Goal: Task Accomplishment & Management: Manage account settings

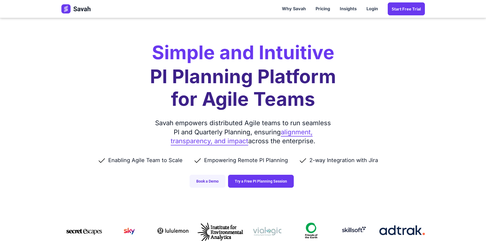
scroll to position [677, 0]
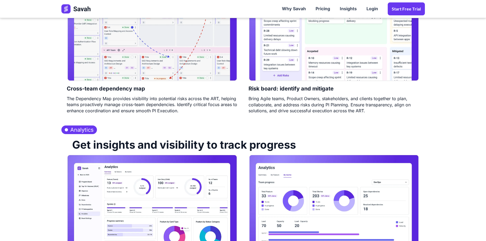
click at [364, 6] on link "Login" at bounding box center [372, 9] width 21 height 17
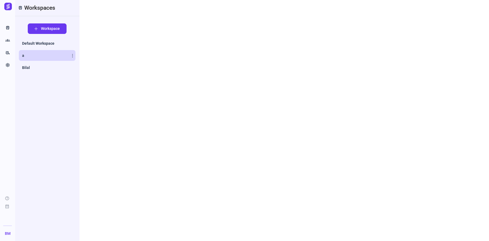
click at [25, 52] on link "a" at bounding box center [47, 55] width 57 height 11
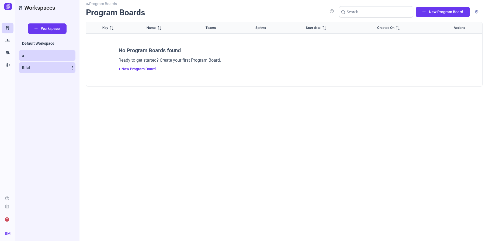
click at [29, 64] on link "Bilal" at bounding box center [47, 67] width 57 height 11
click at [22, 51] on link "a" at bounding box center [47, 55] width 57 height 11
click at [10, 42] on link "Groups" at bounding box center [8, 40] width 12 height 11
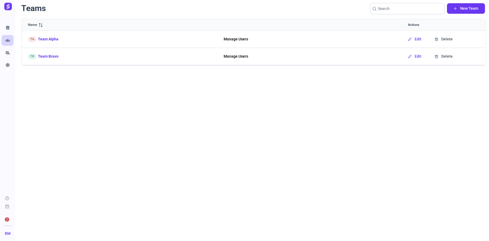
click at [48, 39] on link "Team Alpha" at bounding box center [48, 39] width 20 height 6
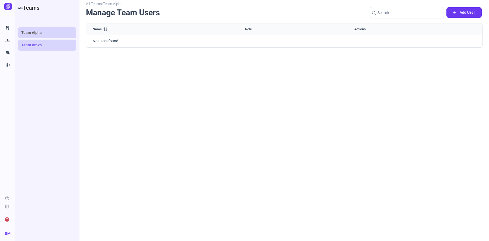
click at [30, 42] on link "Team Bravo" at bounding box center [47, 45] width 58 height 11
click at [4, 25] on link "Train" at bounding box center [8, 28] width 12 height 11
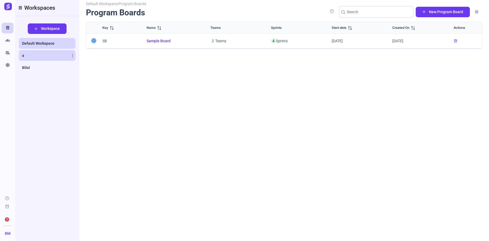
click at [33, 59] on link "a" at bounding box center [47, 55] width 57 height 11
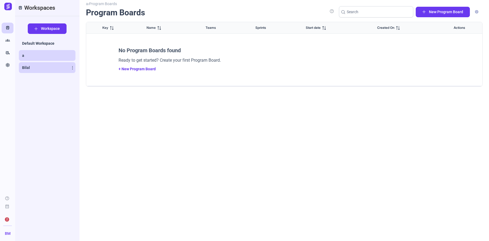
click at [36, 67] on link "Bilal" at bounding box center [47, 67] width 57 height 11
click at [72, 68] on icon at bounding box center [72, 67] width 3 height 3
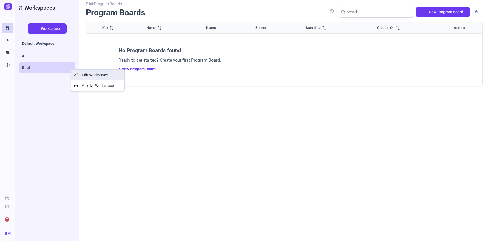
click at [94, 78] on link "Edit Workspace" at bounding box center [97, 75] width 53 height 10
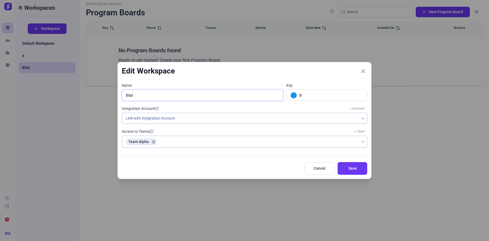
click at [151, 98] on input "Bilal" at bounding box center [203, 95] width 162 height 11
type input "T"
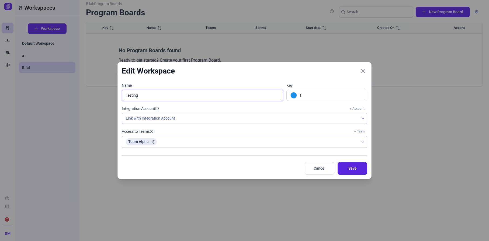
type input "Testing"
click at [353, 164] on button "Save" at bounding box center [353, 168] width 30 height 13
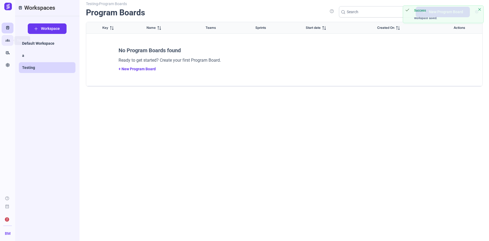
click at [2, 41] on link "Groups" at bounding box center [8, 40] width 12 height 11
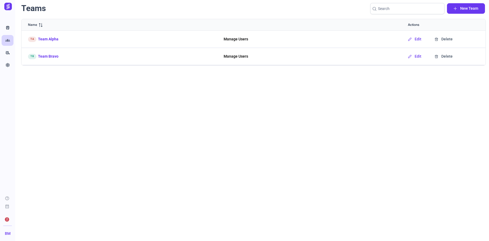
click at [45, 38] on link "Team Alpha" at bounding box center [48, 39] width 20 height 6
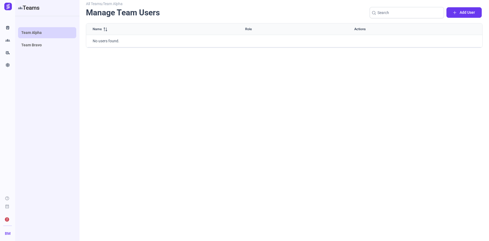
click at [169, 114] on div "Name Role Actions No users found." at bounding box center [284, 128] width 397 height 211
click at [8, 27] on icon "Train" at bounding box center [7, 27] width 5 height 5
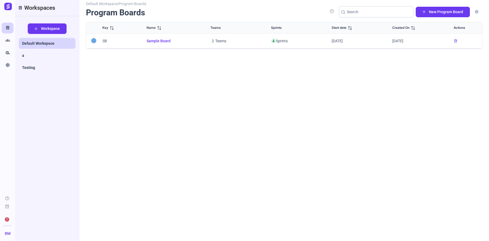
click at [50, 30] on span "Workspace" at bounding box center [50, 29] width 19 height 6
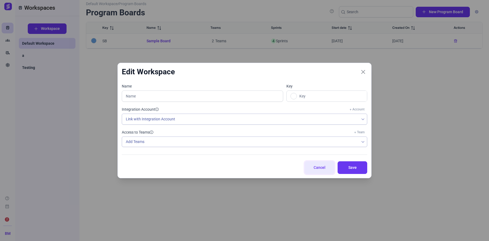
click at [321, 170] on span "Cancel" at bounding box center [319, 168] width 16 height 6
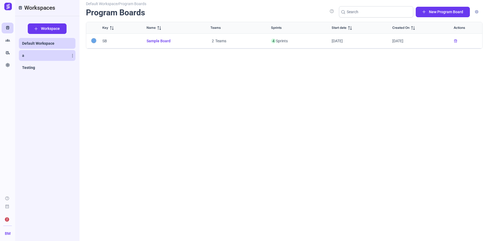
click at [43, 56] on link "a" at bounding box center [47, 55] width 57 height 11
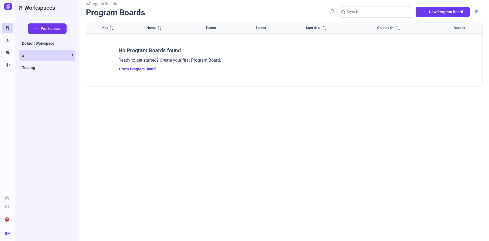
click at [71, 54] on icon at bounding box center [72, 55] width 3 height 3
click at [90, 75] on span "Archive Workspace" at bounding box center [98, 74] width 32 height 4
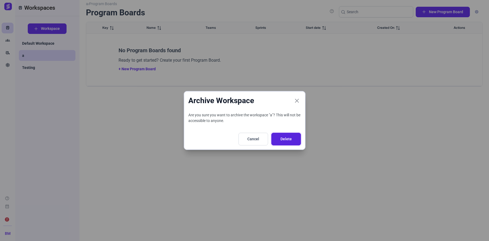
click at [296, 138] on button "Delete" at bounding box center [286, 139] width 30 height 13
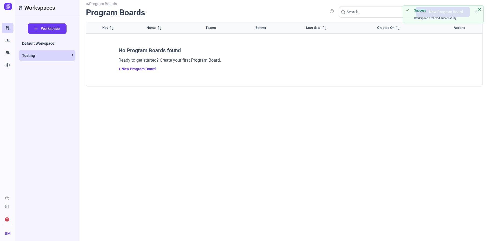
click at [47, 54] on link "Testing" at bounding box center [47, 55] width 57 height 11
click at [481, 11] on body "Train Groups rv_hookup Settings help calendar_month 2 BM Profile Sign out Train…" at bounding box center [244, 120] width 489 height 241
click at [447, 11] on span "New Program Board" at bounding box center [446, 12] width 34 height 6
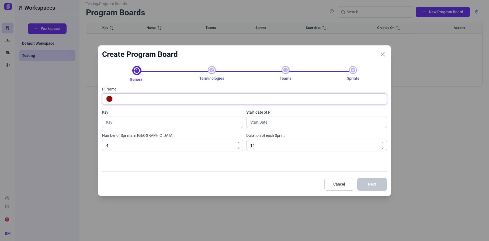
click at [167, 100] on input "PI Name" at bounding box center [250, 99] width 272 height 11
type input "A"
type input "E"
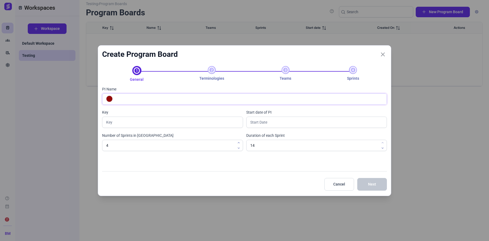
type input "E"
type input "ENV"
type input "P"
type input "B"
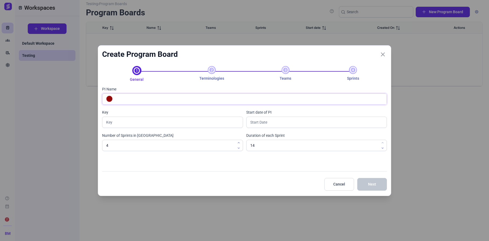
type input "B"
type input "S"
type input "Stakeholders"
click at [243, 145] on input "14" at bounding box center [172, 145] width 141 height 11
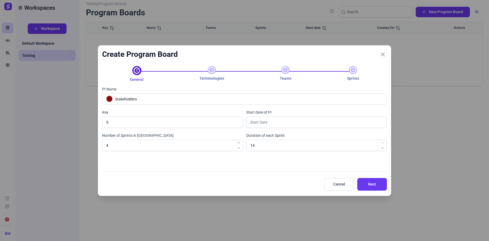
click at [386, 142] on span at bounding box center [383, 145] width 8 height 11
click at [384, 142] on span at bounding box center [383, 145] width 8 height 11
click at [383, 143] on span at bounding box center [383, 145] width 8 height 11
type input "13"
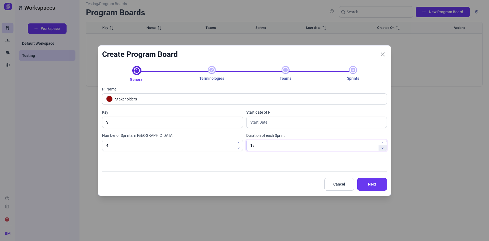
click at [381, 148] on icon "button" at bounding box center [382, 148] width 3 height 3
click at [306, 148] on input "13" at bounding box center [316, 145] width 141 height 11
click at [201, 147] on input "4" at bounding box center [172, 145] width 141 height 11
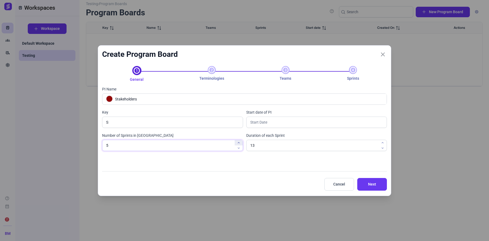
click at [239, 144] on button "button" at bounding box center [239, 142] width 8 height 5
click at [239, 144] on icon "button" at bounding box center [238, 142] width 3 height 3
type input "9"
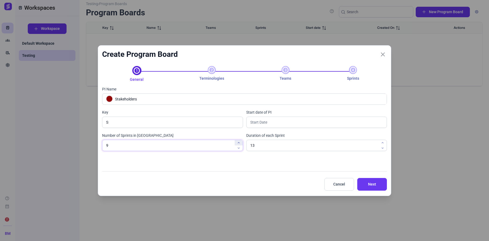
click at [239, 144] on icon "button" at bounding box center [238, 142] width 3 height 3
click at [243, 149] on input "13" at bounding box center [172, 145] width 141 height 11
type input "14"
click at [382, 144] on span at bounding box center [383, 145] width 8 height 11
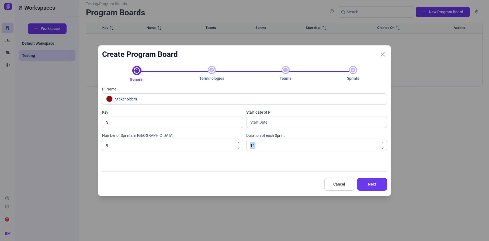
click at [382, 144] on span at bounding box center [383, 145] width 8 height 11
click at [373, 183] on span "Next" at bounding box center [372, 185] width 16 height 6
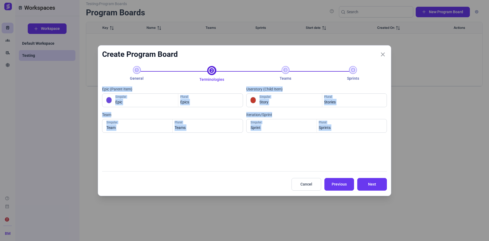
click at [251, 159] on div "Epic (Parent Item) Epic Singular Epics Plural Userstory (Child Item) Story Sing…" at bounding box center [244, 125] width 285 height 86
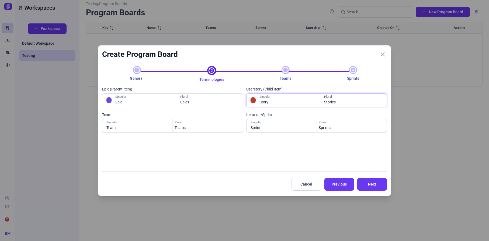
click at [348, 100] on input "Stories" at bounding box center [354, 100] width 64 height 13
click at [200, 129] on input "Teams" at bounding box center [207, 125] width 68 height 13
click at [138, 131] on input "Team" at bounding box center [139, 125] width 68 height 13
click at [329, 129] on input "Sprints" at bounding box center [351, 125] width 68 height 13
click at [370, 187] on span "Next" at bounding box center [372, 185] width 16 height 6
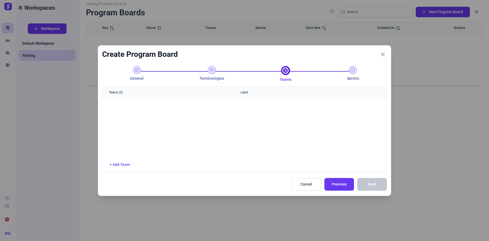
click at [124, 164] on link "+ Add Team" at bounding box center [120, 164] width 20 height 4
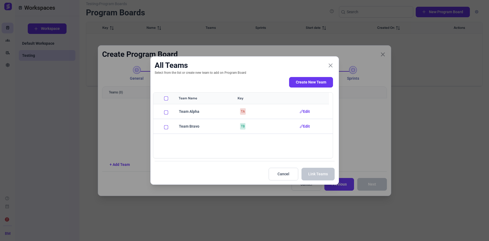
click at [167, 115] on td at bounding box center [162, 111] width 19 height 15
click at [181, 113] on td "Team Alpha" at bounding box center [202, 111] width 60 height 15
click at [161, 113] on td at bounding box center [162, 111] width 19 height 15
click at [167, 111] on input "Row Unselected" at bounding box center [166, 112] width 4 height 4
checkbox input "true"
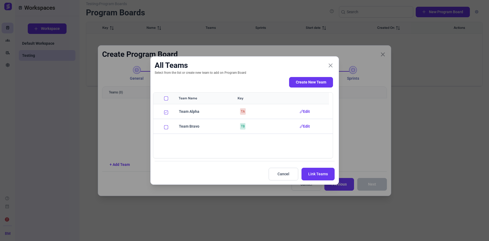
click at [167, 103] on th at bounding box center [162, 99] width 19 height 12
click at [167, 98] on input "All items unselected" at bounding box center [166, 98] width 4 height 4
checkbox input "true"
click at [318, 176] on span "Link Teams" at bounding box center [318, 174] width 20 height 6
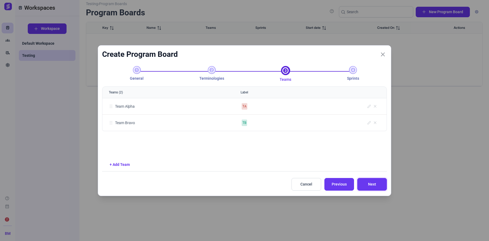
click at [371, 185] on span "Next" at bounding box center [372, 185] width 16 height 6
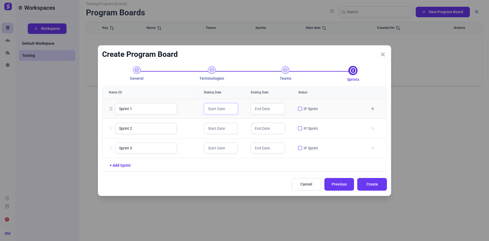
click at [228, 109] on input "text" at bounding box center [221, 108] width 34 height 11
click at [227, 165] on span "19" at bounding box center [225, 164] width 6 height 6
type input "19 Aug 25"
click at [274, 112] on input "02 Sep 25" at bounding box center [268, 108] width 34 height 11
click at [286, 150] on span "11" at bounding box center [288, 148] width 6 height 6
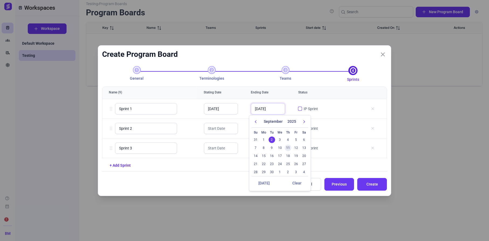
type input "11 Sep 25"
click at [306, 108] on label "IP Sprint" at bounding box center [311, 108] width 14 height 5
click at [298, 110] on input "checkbox" at bounding box center [300, 109] width 4 height 4
checkbox input "true"
click at [376, 184] on span "Create" at bounding box center [372, 185] width 16 height 6
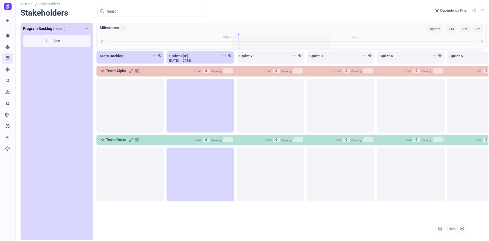
click at [344, 11] on div "Testing / Stakeholders Stakeholders help Dependency Filter" at bounding box center [254, 11] width 468 height 23
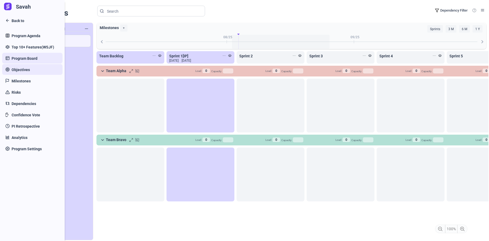
click at [31, 71] on link "Objectives" at bounding box center [32, 69] width 60 height 11
click at [17, 70] on span "Objectives" at bounding box center [21, 70] width 18 height 6
click at [23, 46] on span "Top 10+ Features(WSJF)" at bounding box center [33, 47] width 43 height 6
click at [24, 34] on span "Program Agenda" at bounding box center [26, 36] width 29 height 6
click at [10, 21] on link "Back to" at bounding box center [32, 20] width 60 height 11
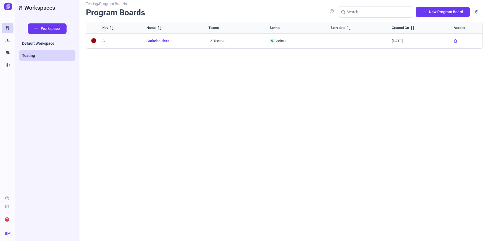
click at [385, 37] on td "Stakeholders" at bounding box center [416, 41] width 62 height 15
click at [157, 42] on span "Stakeholders" at bounding box center [171, 41] width 49 height 6
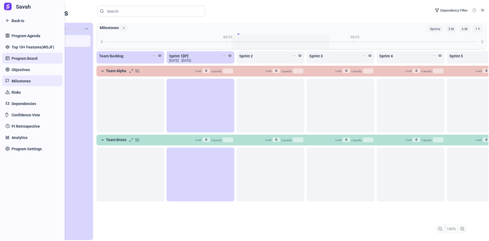
click at [6, 81] on link "Milestones" at bounding box center [32, 80] width 60 height 11
click at [25, 91] on link "Risks" at bounding box center [32, 92] width 60 height 11
click at [25, 103] on span "Dependencies" at bounding box center [24, 104] width 25 height 6
click at [29, 114] on span "Confidence Vote" at bounding box center [26, 115] width 29 height 6
click at [32, 116] on span "Confidence Vote" at bounding box center [26, 115] width 29 height 6
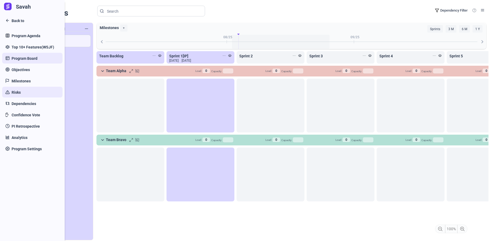
click at [22, 89] on link "Risks" at bounding box center [32, 92] width 60 height 11
click at [22, 76] on link "Milestones" at bounding box center [32, 80] width 60 height 11
click at [22, 71] on span "Objectives" at bounding box center [21, 70] width 18 height 6
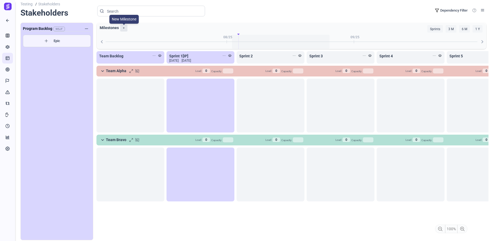
click at [124, 28] on label "+" at bounding box center [123, 28] width 7 height 7
click at [125, 26] on label "+" at bounding box center [123, 28] width 7 height 7
click at [128, 101] on div "Add Epic" at bounding box center [130, 106] width 68 height 54
click at [130, 86] on link "Add Epic" at bounding box center [130, 85] width 63 height 7
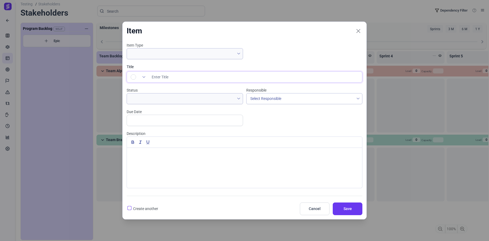
click at [178, 80] on input "Title" at bounding box center [255, 77] width 214 height 11
type input "Fix Jira errors"
click at [217, 97] on span at bounding box center [181, 98] width 108 height 11
click at [255, 119] on div "Item Type Title Fix Jira errors Status Responsible Select Responsible Due Date …" at bounding box center [244, 118] width 239 height 151
click at [148, 54] on span at bounding box center [181, 53] width 108 height 11
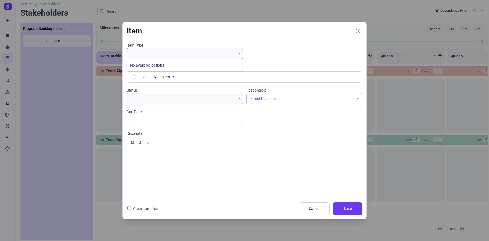
click at [167, 66] on li "No available options" at bounding box center [185, 65] width 114 height 9
click at [257, 49] on div "Item Type Title Fix Jira errors Status Responsible Select Responsible Due Date …" at bounding box center [244, 118] width 239 height 151
click at [314, 207] on span "Cancel" at bounding box center [315, 209] width 16 height 6
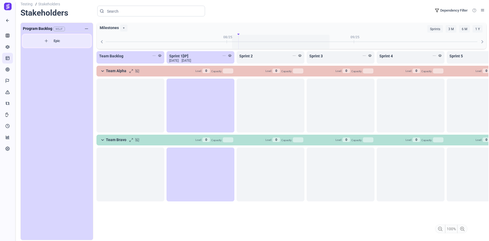
click at [60, 40] on span "Epic" at bounding box center [56, 40] width 59 height 5
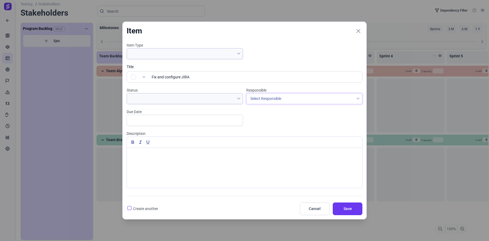
type input "Fix and configure JIRA"
click at [266, 96] on span "Select Responsible" at bounding box center [265, 98] width 31 height 4
click at [281, 112] on li "No available options" at bounding box center [304, 110] width 114 height 9
click at [182, 125] on input "text" at bounding box center [185, 120] width 116 height 11
click at [169, 176] on span "19" at bounding box center [169, 175] width 6 height 6
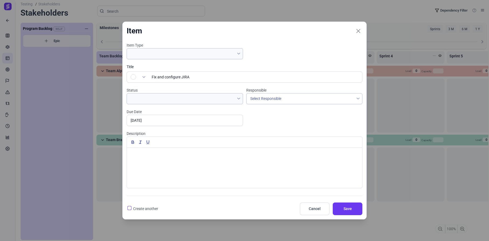
click at [274, 126] on div "Item Type Title Fix and configure JIRA Status Responsible Select Responsible Du…" at bounding box center [244, 118] width 239 height 151
click at [189, 123] on input "19 Aug 25" at bounding box center [185, 120] width 116 height 11
click at [199, 170] on span "14" at bounding box center [200, 167] width 6 height 6
click at [190, 123] on input "14 Aug 25" at bounding box center [185, 120] width 116 height 11
click at [199, 175] on span "21" at bounding box center [200, 175] width 6 height 6
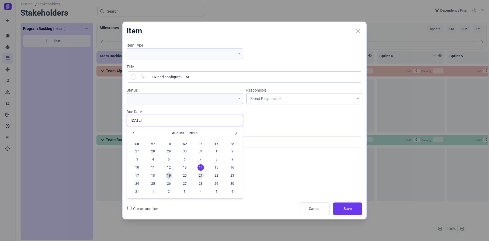
type input "21 Aug 25"
click at [277, 123] on div "Item Type Title Fix and configure JIRA Status Responsible Select Responsible Du…" at bounding box center [244, 118] width 239 height 151
drag, startPoint x: 180, startPoint y: 48, endPoint x: 194, endPoint y: 53, distance: 14.6
click at [181, 48] on div at bounding box center [185, 53] width 116 height 11
click at [349, 209] on span "Save" at bounding box center [347, 209] width 16 height 6
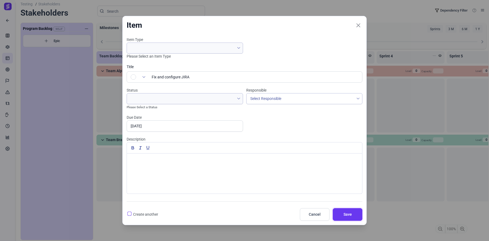
click at [349, 210] on button "Save" at bounding box center [348, 214] width 30 height 13
click at [211, 99] on span at bounding box center [181, 98] width 108 height 11
click at [197, 111] on li "No available options" at bounding box center [185, 110] width 114 height 9
click at [191, 130] on input "21 Aug 25" at bounding box center [185, 125] width 116 height 11
click at [274, 173] on div at bounding box center [244, 174] width 235 height 40
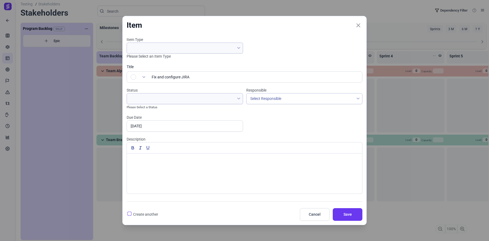
click at [182, 56] on div "Item Type Please Select an Item Type" at bounding box center [185, 48] width 116 height 22
click at [182, 50] on span at bounding box center [181, 48] width 108 height 11
click at [168, 60] on li "No available options" at bounding box center [185, 59] width 114 height 9
click at [316, 214] on span "Cancel" at bounding box center [315, 215] width 16 height 6
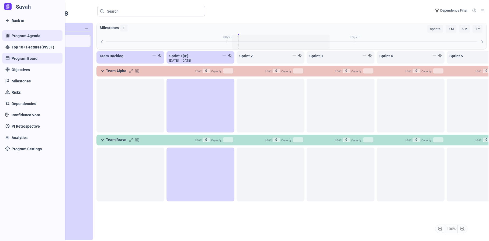
click at [31, 33] on span "Program Agenda" at bounding box center [26, 36] width 29 height 6
click at [30, 46] on span "Top 10+ Features(WSJF)" at bounding box center [33, 47] width 43 height 6
click at [8, 21] on link "Back to" at bounding box center [32, 20] width 60 height 11
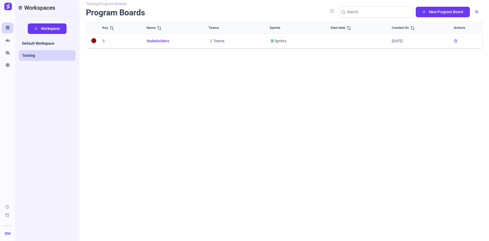
click at [158, 39] on span "Stakeholders" at bounding box center [171, 41] width 49 height 6
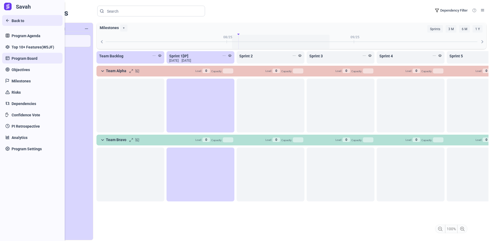
click at [6, 21] on link "Back to" at bounding box center [32, 20] width 60 height 11
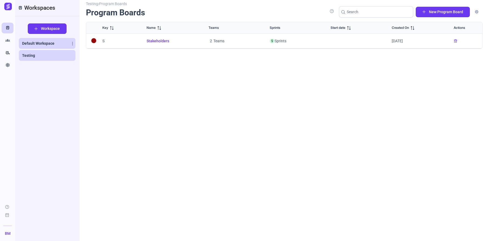
click at [38, 38] on link "Default Workspace" at bounding box center [47, 43] width 57 height 11
click at [159, 42] on span "Sample Board" at bounding box center [172, 41] width 51 height 6
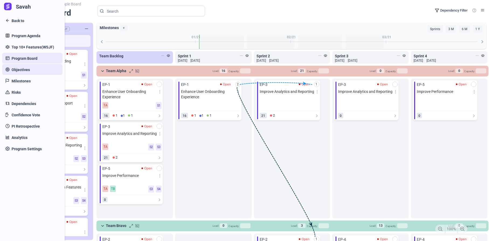
click at [26, 73] on link "Objectives" at bounding box center [32, 69] width 60 height 11
click at [22, 69] on span "Objectives" at bounding box center [21, 70] width 18 height 6
click at [25, 81] on span "Milestones" at bounding box center [21, 81] width 19 height 6
click at [15, 93] on span "Risks" at bounding box center [16, 93] width 9 height 6
click at [21, 107] on link "Dependencies" at bounding box center [32, 103] width 60 height 11
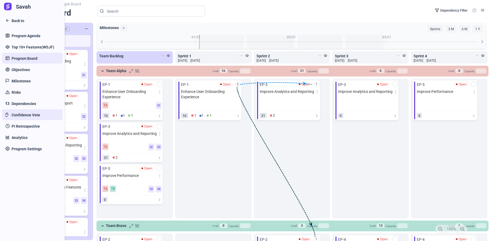
click at [29, 116] on span "Confidence Vote" at bounding box center [26, 115] width 29 height 6
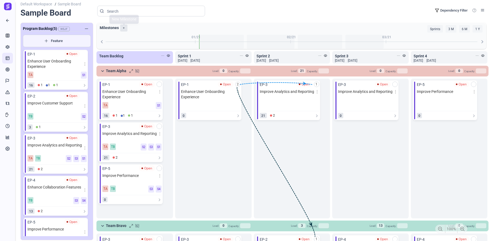
click at [124, 27] on label "+" at bounding box center [123, 28] width 7 height 7
click at [247, 40] on div "Sprint 1" at bounding box center [271, 42] width 48 height 14
click at [298, 42] on div "Sprint 2" at bounding box center [320, 42] width 44 height 14
click at [188, 32] on span "Milestones +" at bounding box center [194, 28] width 195 height 10
click at [124, 27] on label "+" at bounding box center [123, 28] width 7 height 7
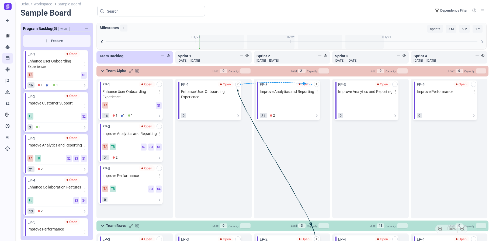
click at [101, 42] on icon at bounding box center [102, 42] width 6 height 6
click at [482, 43] on icon at bounding box center [482, 41] width 2 height 3
click at [126, 28] on label "+" at bounding box center [123, 28] width 7 height 7
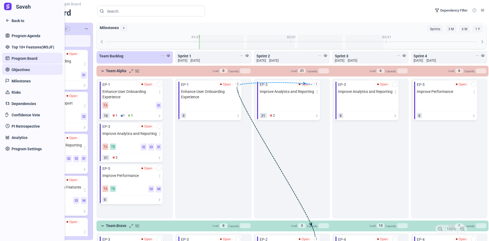
click at [25, 71] on span "Objectives" at bounding box center [21, 70] width 18 height 6
click at [25, 81] on span "Milestones" at bounding box center [21, 81] width 19 height 6
click at [26, 95] on link "Risks" at bounding box center [32, 92] width 60 height 11
click at [35, 118] on span "Confidence Vote" at bounding box center [26, 115] width 29 height 6
click at [36, 126] on span "PI Retrospective" at bounding box center [26, 127] width 28 height 6
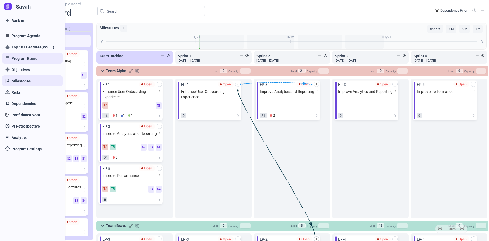
click at [26, 75] on link "Milestones" at bounding box center [32, 80] width 60 height 11
click at [23, 64] on link "Objectives" at bounding box center [32, 69] width 60 height 11
click at [26, 72] on span "Objectives" at bounding box center [21, 70] width 18 height 6
click at [26, 70] on span "Objectives" at bounding box center [21, 70] width 18 height 6
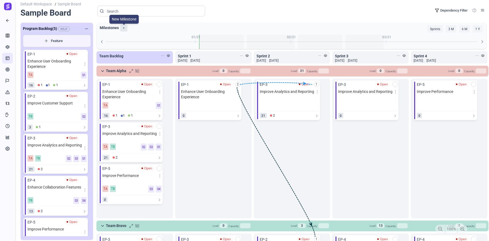
click at [123, 28] on label "+" at bounding box center [123, 28] width 7 height 7
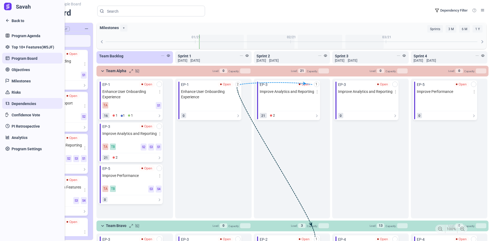
click at [26, 106] on span "Dependencies" at bounding box center [24, 104] width 25 height 6
click at [24, 124] on span "PI Retrospective" at bounding box center [26, 127] width 28 height 6
click at [31, 153] on link "Program Settings" at bounding box center [32, 148] width 60 height 11
click at [28, 151] on span "Program Settings" at bounding box center [27, 149] width 30 height 6
click at [23, 137] on span "Analytics" at bounding box center [20, 138] width 16 height 6
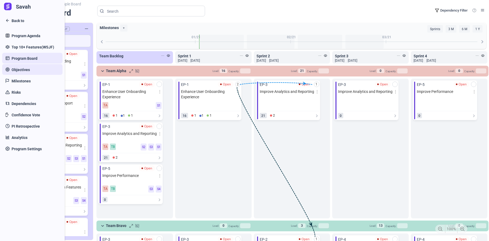
click at [8, 70] on link "Objectives" at bounding box center [32, 69] width 60 height 11
click at [36, 150] on span "Program Settings" at bounding box center [27, 149] width 30 height 6
click at [17, 19] on span "Back to" at bounding box center [18, 21] width 13 height 6
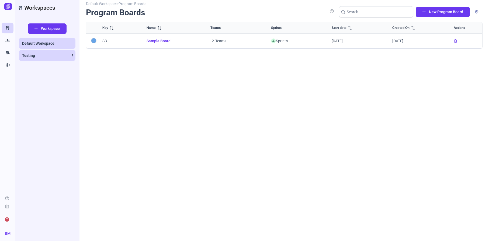
click at [46, 55] on link "Testing" at bounding box center [47, 55] width 57 height 11
click at [153, 41] on span "Stakeholders" at bounding box center [171, 41] width 49 height 6
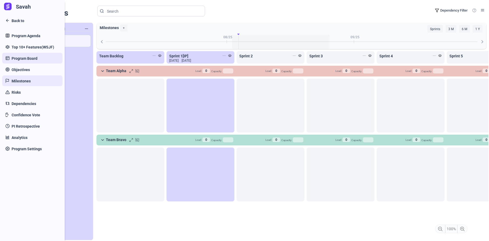
click at [5, 85] on link "Milestones" at bounding box center [32, 80] width 60 height 11
click at [21, 20] on span "Back to" at bounding box center [18, 21] width 13 height 6
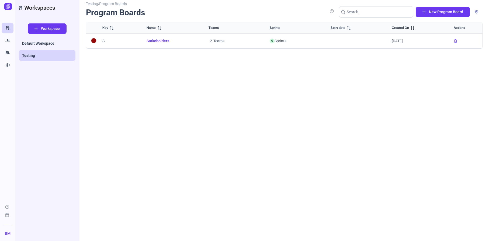
click at [158, 40] on span "Stakeholders" at bounding box center [171, 41] width 49 height 6
click at [49, 47] on link "Default Workspace" at bounding box center [47, 43] width 57 height 11
click at [165, 41] on span "Sample Board" at bounding box center [172, 41] width 51 height 6
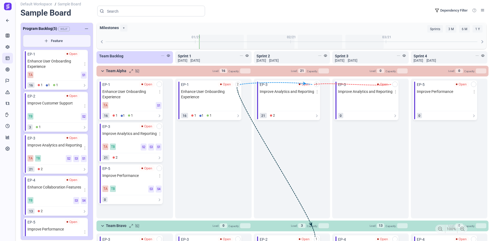
drag, startPoint x: 314, startPoint y: 85, endPoint x: 390, endPoint y: 84, distance: 76.0
click at [390, 84] on div "Team Backlog Sprint 1 [DATE] [DATE] Sprint 2 [DATE] [DATE] Sprint 3 [DATE] [DAT…" at bounding box center [291, 213] width 393 height 324
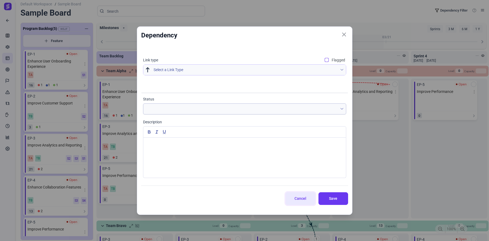
click at [309, 194] on button "Cancel" at bounding box center [301, 198] width 30 height 13
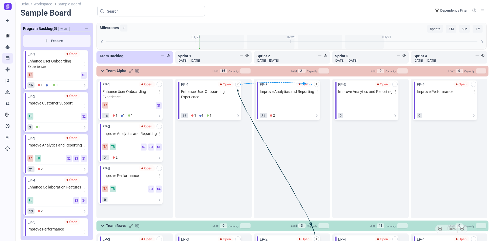
click at [187, 61] on span "[DATE]" at bounding box center [182, 60] width 9 height 5
click at [216, 59] on div "Sprint 1 01 Jan 2021 15 Jan 2021" at bounding box center [213, 57] width 77 height 12
click at [133, 55] on div "Team Backlog" at bounding box center [132, 56] width 67 height 6
click at [167, 55] on icon at bounding box center [168, 55] width 3 height 3
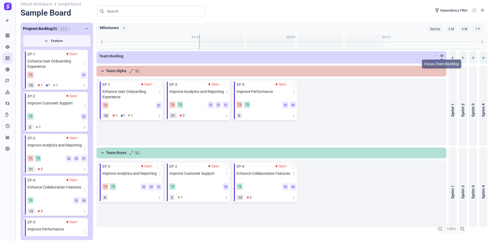
click at [441, 57] on icon at bounding box center [441, 55] width 3 height 3
click at [442, 56] on icon at bounding box center [441, 55] width 3 height 3
click at [456, 100] on div "Sprint 1" at bounding box center [453, 110] width 8 height 67
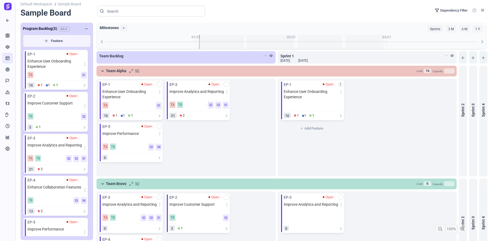
click at [450, 99] on div "2 add EP-1 Open Enhance User Onboarding Experience 16 1 1 1 Add Feature" at bounding box center [367, 128] width 179 height 98
click at [460, 55] on div at bounding box center [463, 57] width 8 height 12
click at [461, 58] on icon at bounding box center [462, 57] width 3 height 3
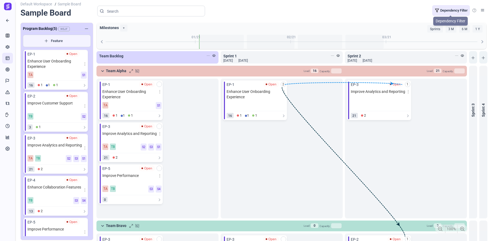
click at [449, 10] on link "Dependency Filter" at bounding box center [451, 10] width 38 height 11
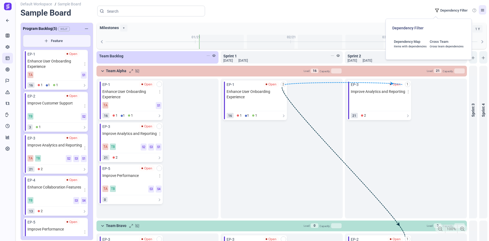
click at [481, 9] on icon at bounding box center [482, 10] width 3 height 3
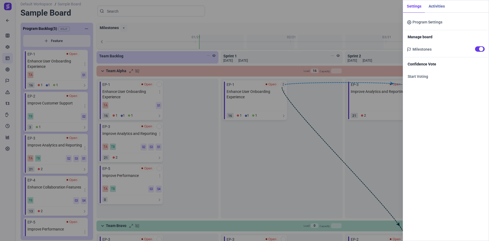
click at [479, 50] on input "checkbox" at bounding box center [479, 48] width 8 height 5
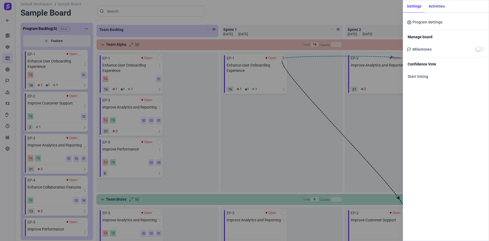
click at [479, 50] on input "checkbox" at bounding box center [479, 48] width 8 height 5
checkbox input "true"
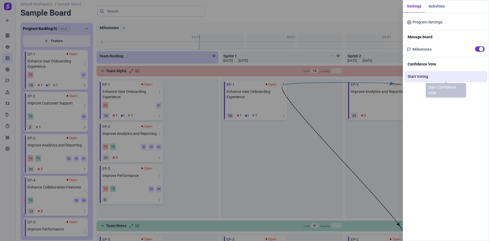
click at [425, 77] on span "Start Voting" at bounding box center [418, 77] width 20 height 6
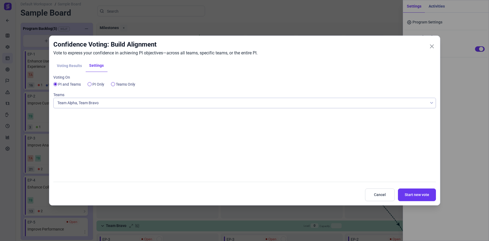
click at [94, 86] on label "PI Only" at bounding box center [98, 85] width 12 height 6
click at [92, 86] on input "PI Only" at bounding box center [90, 84] width 4 height 4
radio input "true"
radio input "false"
click at [117, 84] on label "Teams Only" at bounding box center [125, 85] width 19 height 6
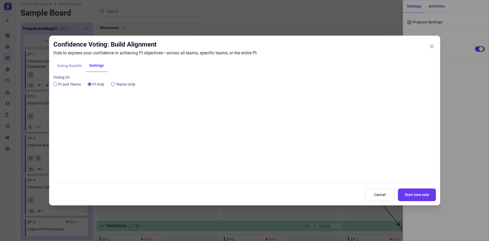
click at [115, 84] on input "Teams Only" at bounding box center [113, 84] width 4 height 4
radio input "true"
radio input "false"
click at [64, 86] on label "PI and Teams" at bounding box center [69, 85] width 23 height 6
click at [57, 86] on input "PI and Teams" at bounding box center [55, 84] width 4 height 4
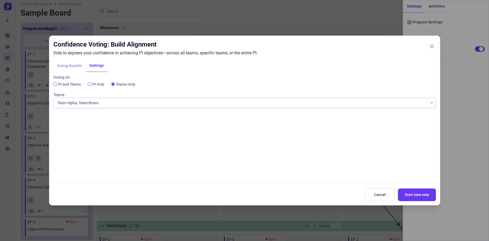
radio input "true"
radio input "false"
click at [90, 104] on div "Team Alpha, Team Bravo" at bounding box center [241, 103] width 374 height 10
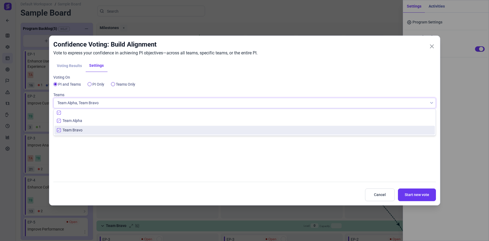
scroll to position [4, 20]
checkbox input "true"
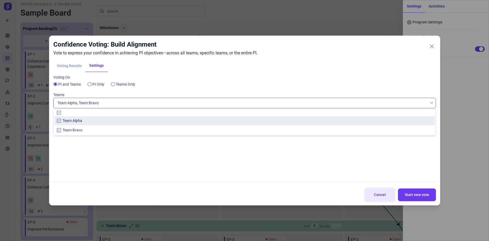
click at [378, 195] on span "Cancel" at bounding box center [380, 195] width 16 height 6
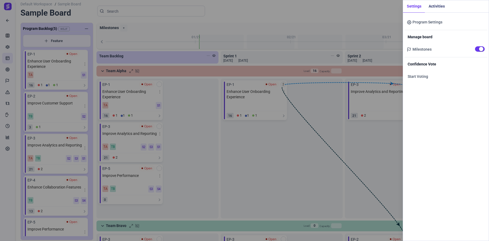
click at [438, 9] on button "Activities" at bounding box center [436, 6] width 23 height 12
click at [420, 8] on button "Settings" at bounding box center [414, 6] width 22 height 12
click at [447, 113] on div "Settings Activities Program Settings Manage board Milestones Confidence Vote St…" at bounding box center [446, 120] width 86 height 241
click at [338, 29] on div "Settings Activities Program Settings Manage board Milestones Confidence Vote St…" at bounding box center [244, 120] width 489 height 241
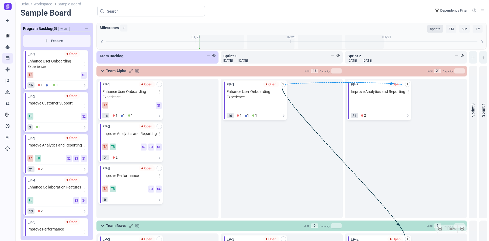
click at [434, 29] on button "Sprints" at bounding box center [435, 29] width 16 height 8
click at [447, 29] on button "3 M" at bounding box center [451, 29] width 11 height 8
click at [124, 26] on label "+" at bounding box center [123, 28] width 7 height 7
click at [124, 27] on label "+" at bounding box center [123, 28] width 7 height 7
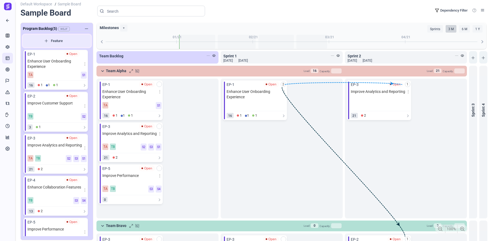
click at [52, 40] on span "Feature" at bounding box center [56, 40] width 59 height 5
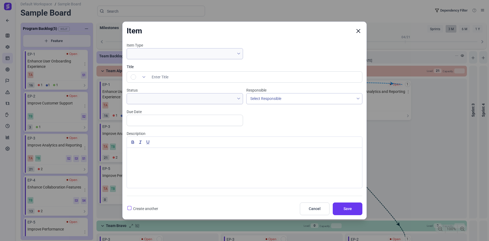
click at [358, 31] on icon "Close" at bounding box center [358, 31] width 5 height 5
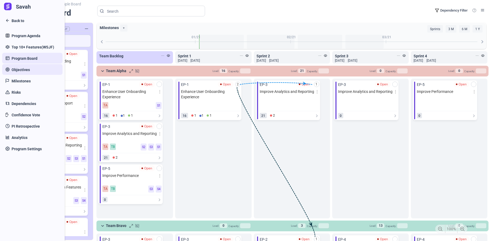
click at [19, 70] on span "Objectives" at bounding box center [21, 70] width 18 height 6
click at [30, 84] on link "Milestones" at bounding box center [32, 80] width 60 height 11
click at [29, 67] on link "Objectives" at bounding box center [32, 69] width 60 height 11
click at [24, 86] on link "Milestones" at bounding box center [32, 80] width 60 height 11
click at [24, 97] on link "Risks" at bounding box center [32, 92] width 60 height 11
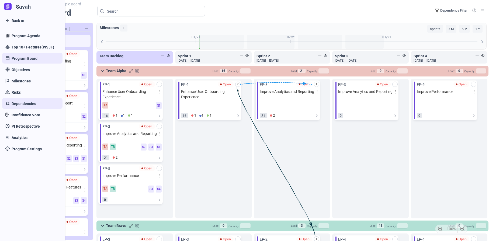
click at [24, 105] on span "Dependencies" at bounding box center [24, 104] width 25 height 6
click at [28, 89] on link "Risks" at bounding box center [32, 92] width 60 height 11
click at [30, 63] on link "Program Board" at bounding box center [32, 58] width 60 height 11
click at [30, 45] on span "Top 10+ Features(WSJF)" at bounding box center [33, 47] width 43 height 6
click at [29, 38] on span "Program Agenda" at bounding box center [26, 36] width 29 height 6
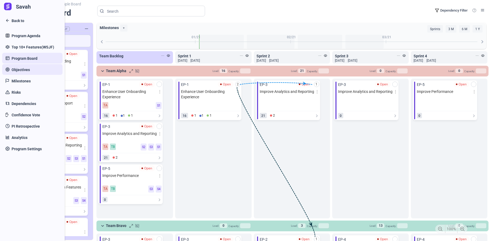
click at [29, 67] on span "Objectives" at bounding box center [21, 70] width 18 height 6
click at [26, 82] on span "Milestones" at bounding box center [21, 81] width 19 height 6
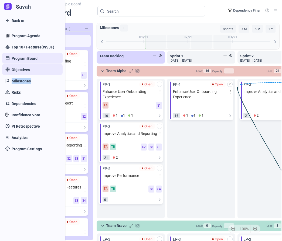
click at [21, 70] on span "Objectives" at bounding box center [21, 70] width 18 height 6
click at [19, 82] on span "Milestones" at bounding box center [21, 81] width 19 height 6
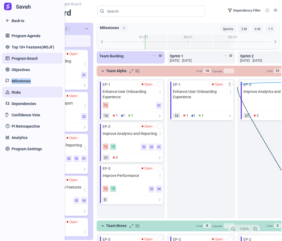
click at [18, 96] on link "Risks" at bounding box center [32, 92] width 60 height 11
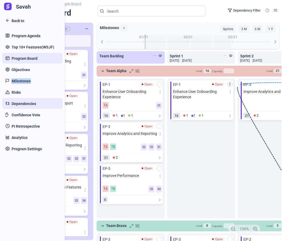
click at [20, 101] on span "Dependencies" at bounding box center [24, 104] width 25 height 6
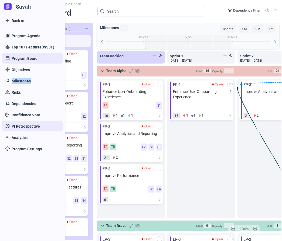
click at [23, 122] on link "PI Retrospective" at bounding box center [32, 126] width 60 height 11
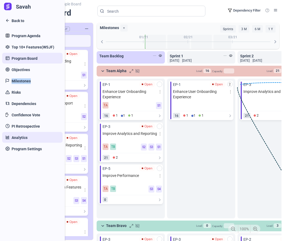
click at [22, 138] on span "Analytics" at bounding box center [20, 138] width 16 height 6
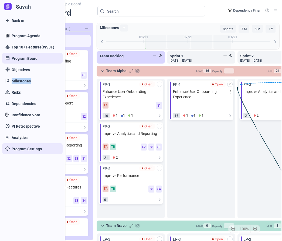
click at [25, 150] on span "Program Settings" at bounding box center [27, 149] width 30 height 6
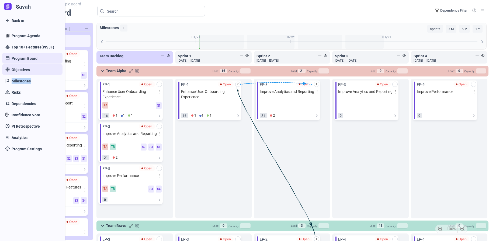
click at [24, 71] on span "Objectives" at bounding box center [21, 70] width 18 height 6
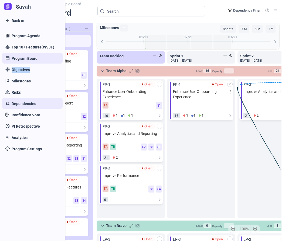
click at [11, 105] on link "Dependencies" at bounding box center [32, 103] width 60 height 11
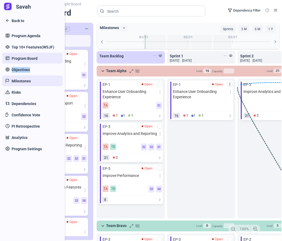
click at [28, 85] on link "Milestones" at bounding box center [32, 80] width 60 height 11
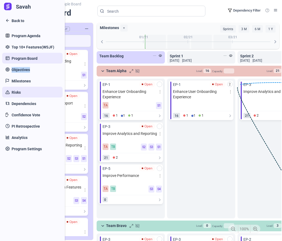
click at [23, 96] on link "Risks" at bounding box center [32, 92] width 60 height 11
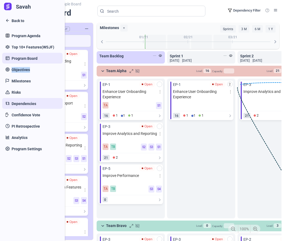
click at [28, 105] on span "Dependencies" at bounding box center [24, 104] width 25 height 6
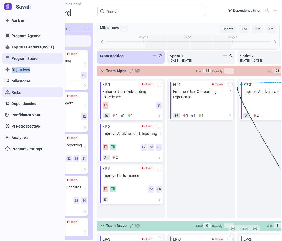
click at [13, 92] on span "Risks" at bounding box center [16, 93] width 9 height 6
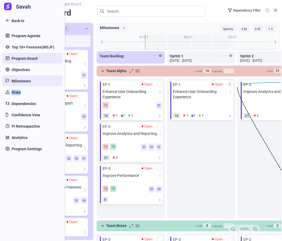
click at [12, 79] on span "Milestones" at bounding box center [21, 81] width 19 height 6
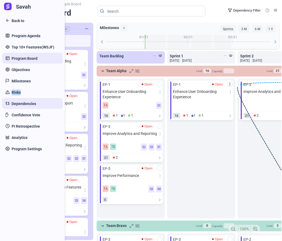
click at [17, 105] on span "Dependencies" at bounding box center [24, 104] width 25 height 6
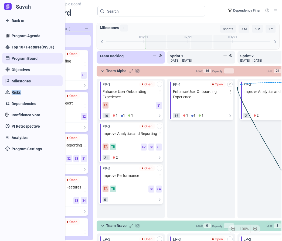
click at [11, 79] on link "Milestones" at bounding box center [32, 80] width 60 height 11
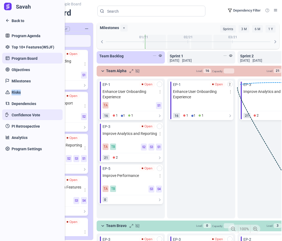
click at [24, 112] on span "Confidence Vote" at bounding box center [26, 115] width 29 height 6
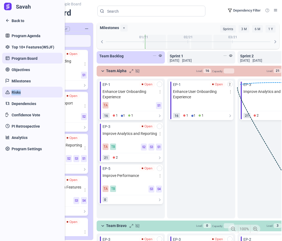
click at [18, 93] on span "Risks" at bounding box center [16, 93] width 9 height 6
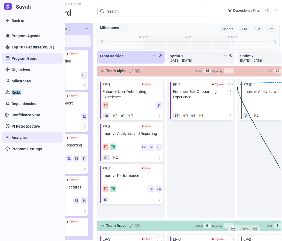
click at [22, 132] on link "Analytics" at bounding box center [32, 137] width 60 height 11
click at [25, 157] on div "Savah Back to Program Agenda Top 10+ Features(WSJF) Program Board Objectives Mi…" at bounding box center [32, 120] width 65 height 241
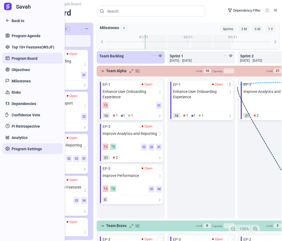
click at [25, 147] on span "Program Settings" at bounding box center [27, 149] width 30 height 6
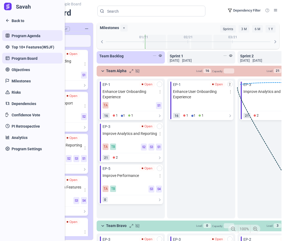
click at [26, 34] on span "Program Agenda" at bounding box center [26, 36] width 29 height 6
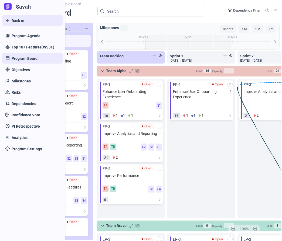
click at [13, 22] on span "Back to" at bounding box center [18, 21] width 13 height 6
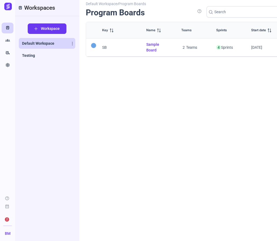
click at [45, 45] on span "Default Workspace" at bounding box center [38, 43] width 32 height 5
click at [44, 58] on link "Testing" at bounding box center [47, 55] width 57 height 11
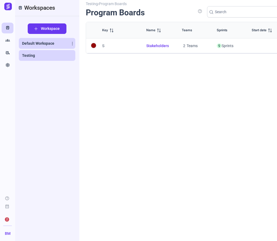
click at [34, 43] on span "Default Workspace" at bounding box center [38, 43] width 32 height 5
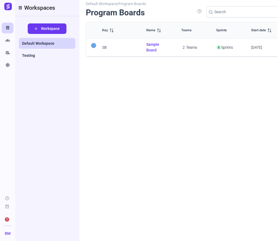
click at [154, 48] on span "Sample Board" at bounding box center [158, 47] width 22 height 11
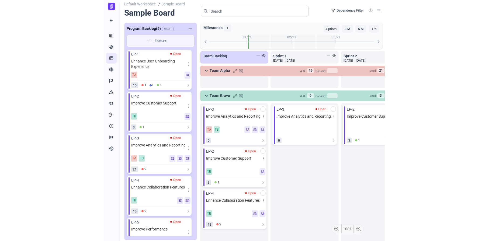
scroll to position [137, 0]
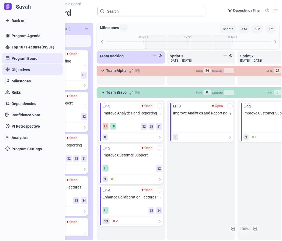
click at [19, 70] on span "Objectives" at bounding box center [21, 70] width 18 height 6
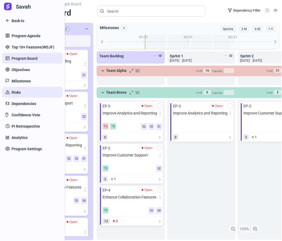
click at [13, 97] on link "Risks" at bounding box center [32, 92] width 60 height 11
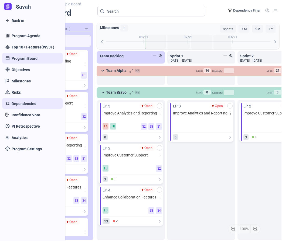
click at [17, 108] on link "Dependencies" at bounding box center [32, 103] width 60 height 11
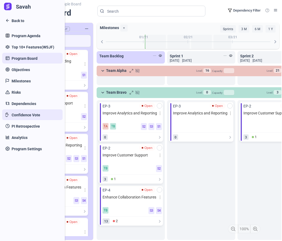
click at [22, 117] on span "Confidence Vote" at bounding box center [26, 115] width 29 height 6
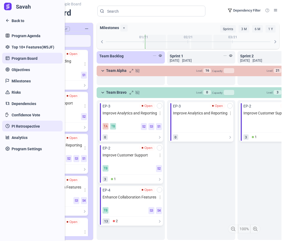
click at [23, 126] on span "PI Retrospective" at bounding box center [26, 127] width 28 height 6
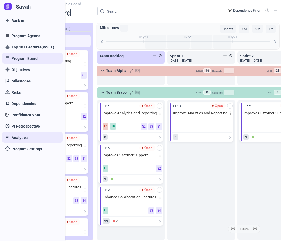
click at [25, 138] on span "Analytics" at bounding box center [20, 138] width 16 height 6
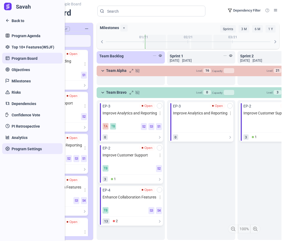
click at [28, 149] on span "Program Settings" at bounding box center [27, 149] width 30 height 6
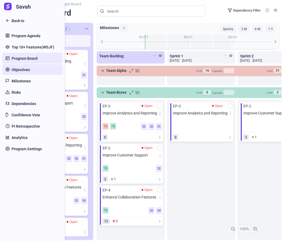
click at [22, 70] on span "Objectives" at bounding box center [21, 70] width 18 height 6
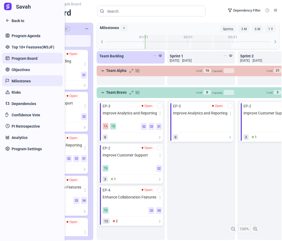
click at [19, 81] on span "Milestones" at bounding box center [21, 81] width 19 height 6
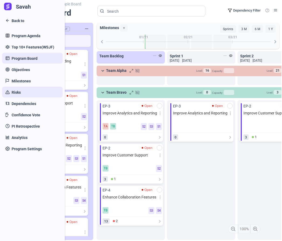
click at [19, 94] on span "Risks" at bounding box center [16, 93] width 9 height 6
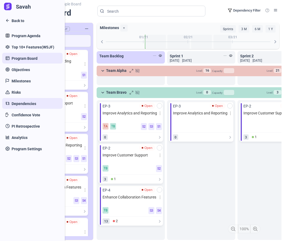
click at [22, 107] on link "Dependencies" at bounding box center [32, 103] width 60 height 11
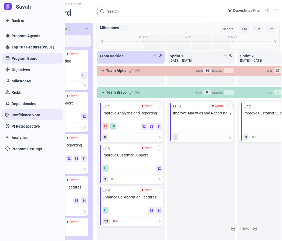
click at [23, 115] on span "Confidence Vote" at bounding box center [26, 115] width 29 height 6
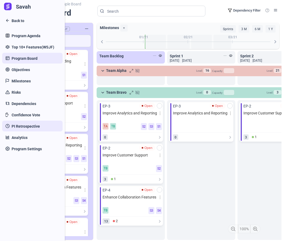
click at [25, 124] on span "PI Retrospective" at bounding box center [26, 127] width 28 height 6
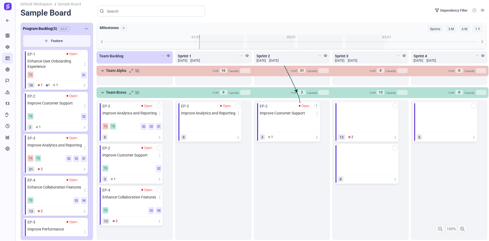
scroll to position [133, 0]
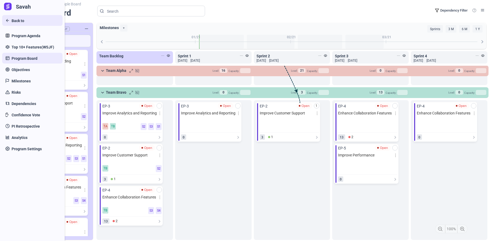
click at [8, 20] on link "Back to" at bounding box center [32, 20] width 60 height 11
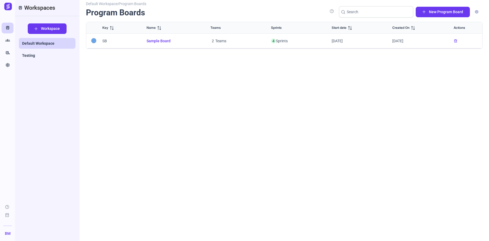
click at [156, 41] on span "Sample Board" at bounding box center [172, 41] width 51 height 6
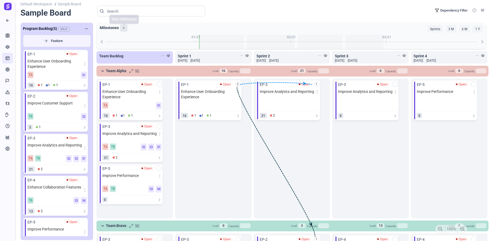
click at [121, 27] on label "+" at bounding box center [123, 28] width 7 height 7
click at [124, 28] on label "+" at bounding box center [123, 28] width 7 height 7
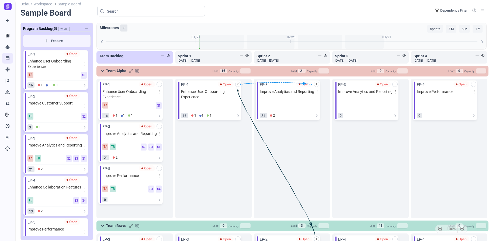
click at [124, 28] on label "+" at bounding box center [123, 28] width 7 height 7
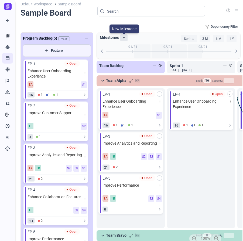
click at [123, 38] on label "+" at bounding box center [123, 37] width 7 height 7
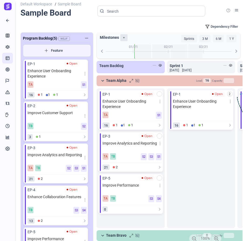
click at [123, 38] on label "+" at bounding box center [123, 37] width 7 height 7
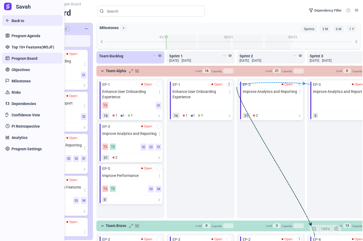
click at [11, 21] on link "Back to" at bounding box center [32, 20] width 60 height 11
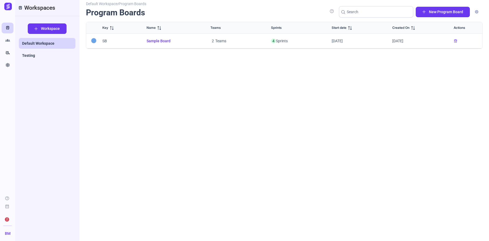
click at [8, 7] on img at bounding box center [8, 7] width 8 height 8
click at [45, 217] on li "Profile" at bounding box center [41, 218] width 53 height 14
click at [36, 216] on span "Profile" at bounding box center [32, 217] width 20 height 4
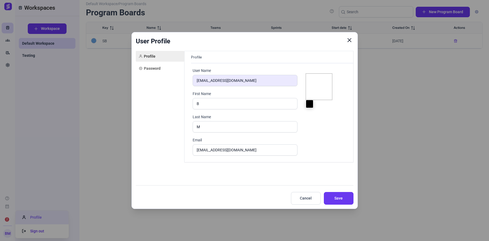
type input "#000000"
click at [308, 198] on span "Cancel" at bounding box center [306, 199] width 16 height 6
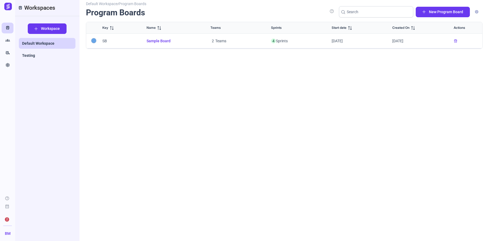
click at [154, 40] on span "Sample Board" at bounding box center [172, 41] width 51 height 6
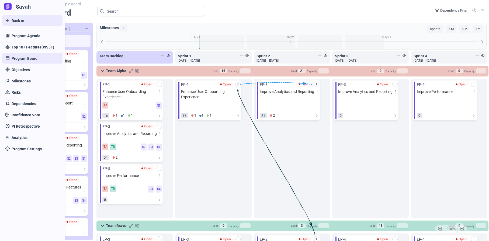
click at [7, 20] on link "Back to" at bounding box center [32, 20] width 60 height 11
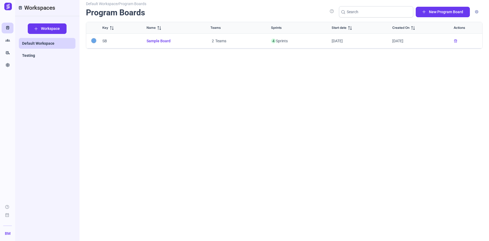
click at [8, 7] on img at bounding box center [8, 7] width 8 height 8
click at [9, 6] on img at bounding box center [8, 7] width 8 height 8
click at [6, 219] on span "2" at bounding box center [7, 219] width 4 height 4
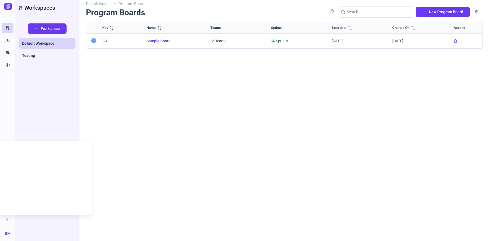
click at [156, 110] on div "Default Workspace / Program Boards Program Boards help New Program Board Key Na…" at bounding box center [284, 118] width 397 height 231
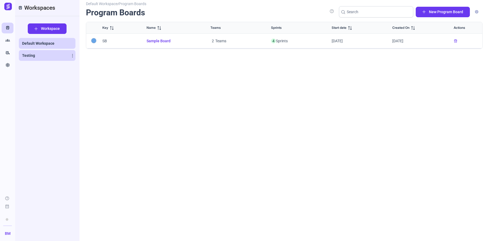
click at [35, 56] on link "Testing" at bounding box center [47, 55] width 57 height 11
click at [62, 42] on link "Default Workspace" at bounding box center [47, 43] width 57 height 11
click at [162, 38] on span "Sample Board" at bounding box center [172, 41] width 51 height 6
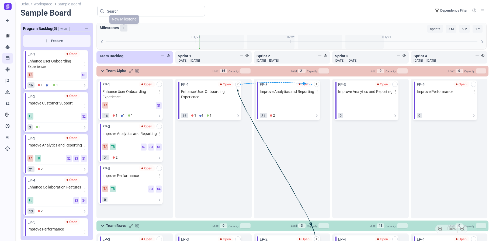
click at [123, 29] on label "+" at bounding box center [123, 28] width 7 height 7
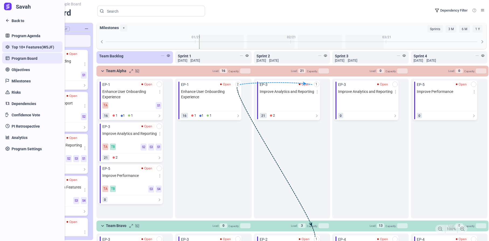
click at [16, 46] on span "Top 10+ Features(WSJF)" at bounding box center [33, 47] width 43 height 6
click at [23, 47] on span "Top 10+ Features(WSJF)" at bounding box center [33, 47] width 43 height 6
click at [26, 72] on span "Objectives" at bounding box center [21, 70] width 18 height 6
click at [27, 79] on span "Milestones" at bounding box center [21, 81] width 19 height 6
click at [28, 93] on link "Risks" at bounding box center [32, 92] width 60 height 11
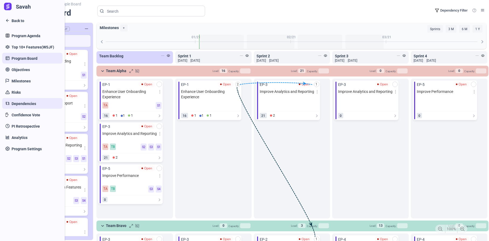
click at [29, 105] on span "Dependencies" at bounding box center [24, 104] width 25 height 6
click at [30, 113] on span "Confidence Vote" at bounding box center [26, 115] width 29 height 6
click at [30, 125] on span "PI Retrospective" at bounding box center [26, 127] width 28 height 6
click at [30, 136] on link "Analytics" at bounding box center [32, 137] width 60 height 11
click at [33, 148] on span "Program Settings" at bounding box center [27, 149] width 30 height 6
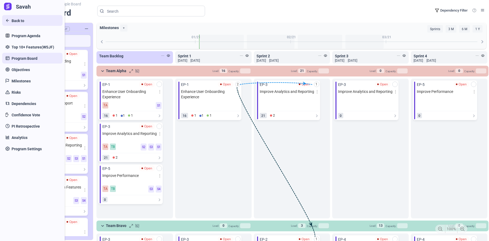
click at [9, 19] on link "Back to" at bounding box center [32, 20] width 60 height 11
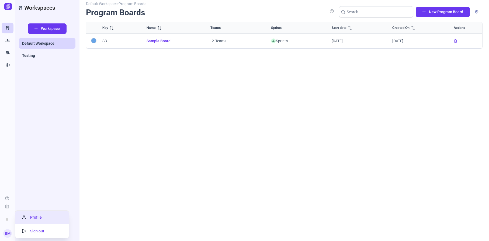
click at [52, 218] on li "Profile" at bounding box center [41, 218] width 53 height 14
click at [30, 217] on span "Profile" at bounding box center [32, 217] width 20 height 4
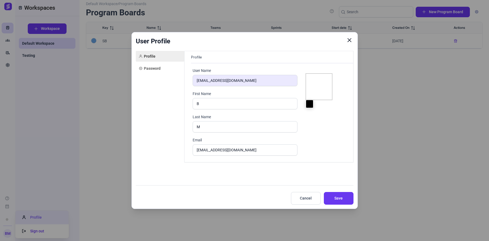
type input "#000000"
click at [215, 99] on input "B" at bounding box center [245, 103] width 105 height 11
click at [258, 65] on div "Profile User Name bilalmajeed64@gmail.com First Name B Last Name M Email bilalm…" at bounding box center [268, 107] width 169 height 112
drag, startPoint x: 309, startPoint y: 103, endPoint x: 324, endPoint y: 88, distance: 21.9
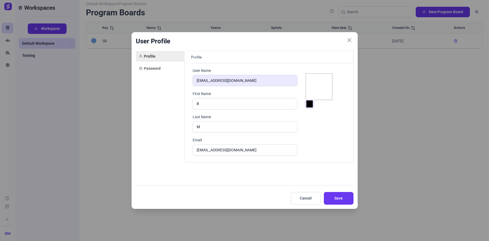
click at [324, 88] on div "#000000 B M" at bounding box center [318, 84] width 27 height 32
click at [304, 197] on span "Cancel" at bounding box center [306, 199] width 16 height 6
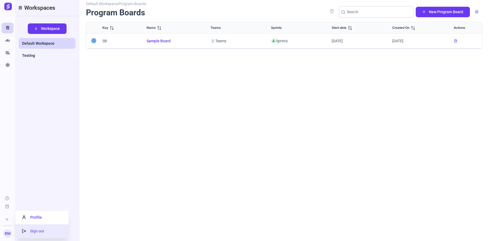
click at [38, 231] on span "Sign out" at bounding box center [33, 231] width 22 height 4
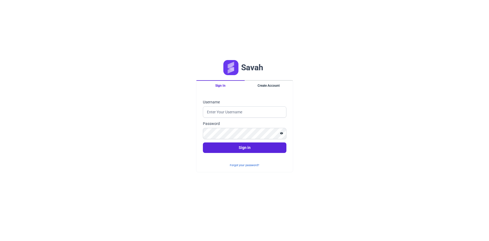
click at [363, 116] on div "Savah Sign In Create Account Sign in Username Password Sign in Forgot your pass…" at bounding box center [244, 120] width 489 height 241
click at [239, 107] on input "Username" at bounding box center [245, 111] width 84 height 11
click at [325, 133] on div "Savah Sign In Create Account Sign in Username Password Sign in Forgot your pass…" at bounding box center [244, 120] width 489 height 241
click at [230, 109] on input "Username" at bounding box center [245, 111] width 84 height 11
type input "bilalmajeed64@gmail.com"
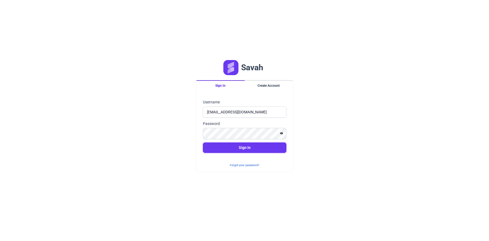
click at [252, 150] on button "Sign in" at bounding box center [245, 148] width 84 height 11
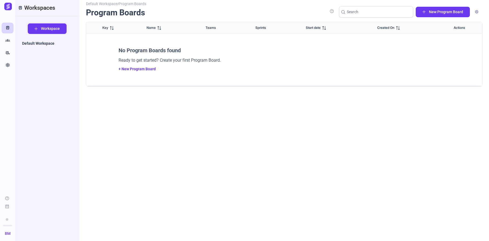
click at [48, 27] on span "Workspace" at bounding box center [50, 29] width 19 height 6
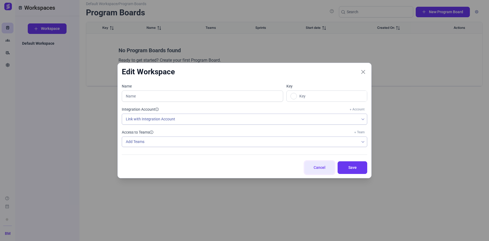
click at [321, 165] on span "Cancel" at bounding box center [319, 168] width 16 height 6
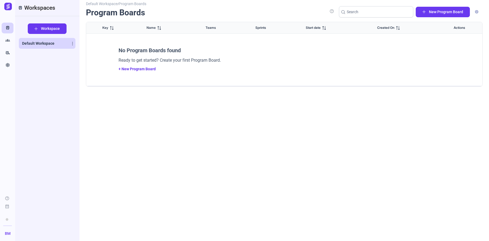
click at [40, 46] on link "Default Workspace" at bounding box center [47, 43] width 57 height 11
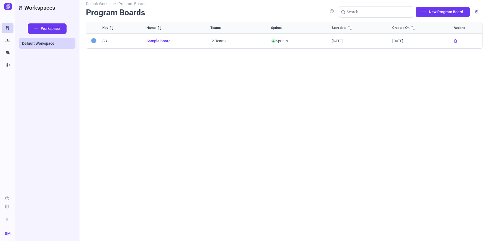
click at [158, 40] on span "Sample Board" at bounding box center [172, 41] width 51 height 6
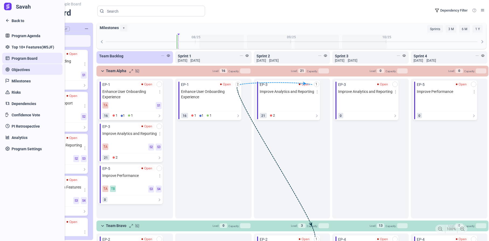
click at [12, 71] on span "Objectives" at bounding box center [21, 70] width 18 height 6
click at [24, 71] on span "Objectives" at bounding box center [21, 70] width 18 height 6
click at [24, 95] on link "Risks" at bounding box center [32, 92] width 60 height 11
click at [24, 107] on link "Dependencies" at bounding box center [32, 103] width 60 height 11
click at [26, 121] on link "PI Retrospective" at bounding box center [32, 126] width 60 height 11
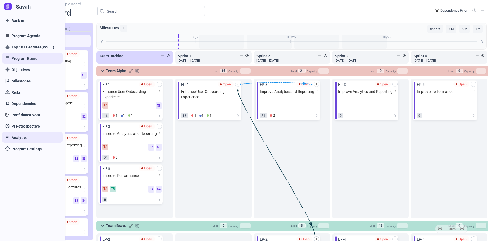
click at [27, 140] on span "Analytics" at bounding box center [20, 138] width 16 height 6
click at [27, 147] on span "Program Settings" at bounding box center [27, 149] width 30 height 6
click at [28, 33] on span "Program Agenda" at bounding box center [26, 36] width 29 height 6
click at [15, 20] on span "Back to" at bounding box center [18, 21] width 13 height 6
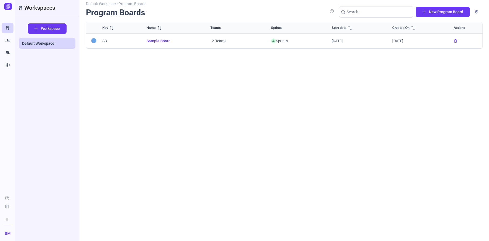
click at [157, 43] on span "Sample Board" at bounding box center [172, 41] width 51 height 6
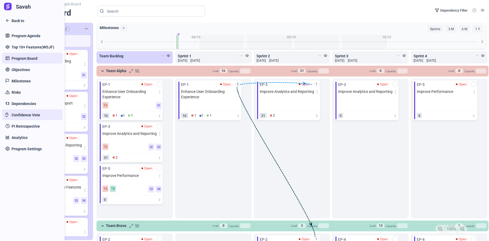
click at [8, 114] on link "Confidence Vote" at bounding box center [32, 114] width 60 height 11
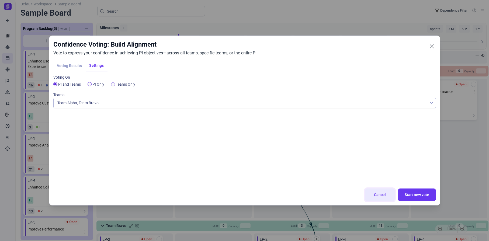
click at [378, 195] on span "Cancel" at bounding box center [380, 195] width 16 height 6
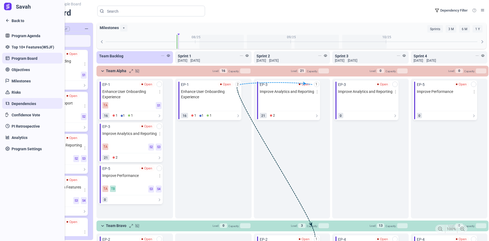
click at [20, 100] on link "Dependencies" at bounding box center [32, 103] width 60 height 11
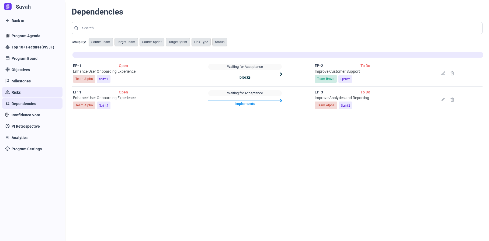
click at [18, 93] on span "Risks" at bounding box center [16, 93] width 9 height 6
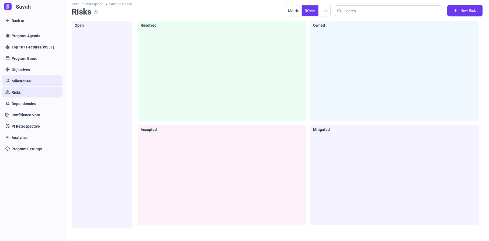
click at [17, 78] on link "Milestones" at bounding box center [32, 80] width 60 height 11
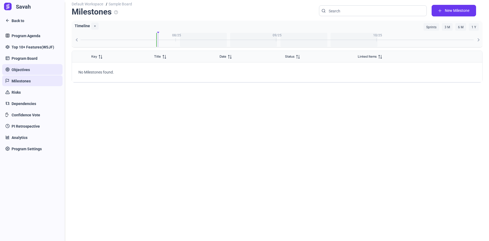
click at [17, 67] on span "Objectives" at bounding box center [21, 70] width 18 height 6
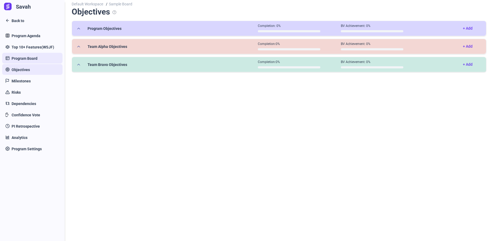
click at [18, 60] on span "Program Board" at bounding box center [25, 59] width 26 height 6
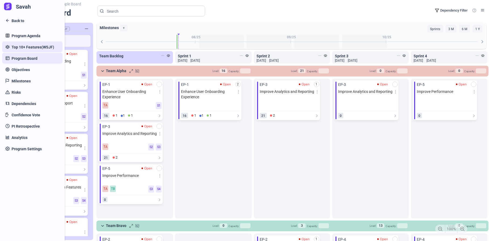
click at [18, 47] on span "Top 10+ Features(WSJF)" at bounding box center [33, 47] width 43 height 6
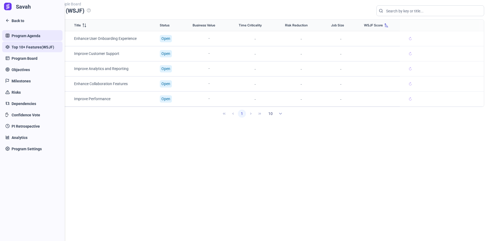
click at [16, 35] on span "Program Agenda" at bounding box center [26, 36] width 29 height 6
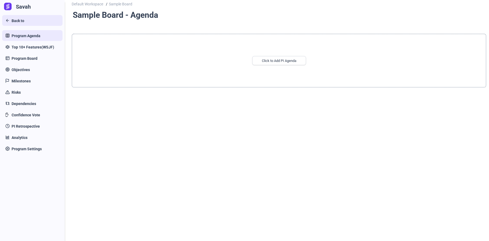
click at [7, 20] on link "Back to" at bounding box center [32, 20] width 60 height 11
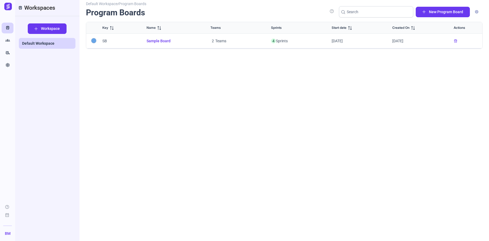
click at [162, 41] on span "Sample Board" at bounding box center [172, 41] width 51 height 6
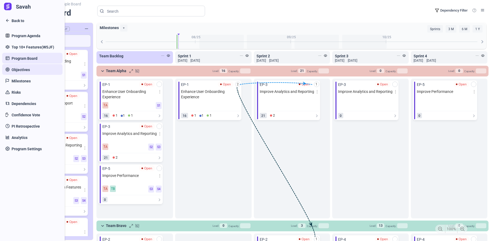
click at [12, 69] on span "Objectives" at bounding box center [21, 70] width 18 height 6
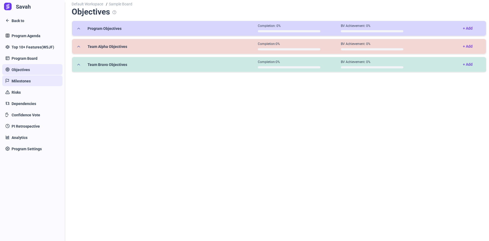
click at [19, 80] on span "Milestones" at bounding box center [21, 81] width 19 height 6
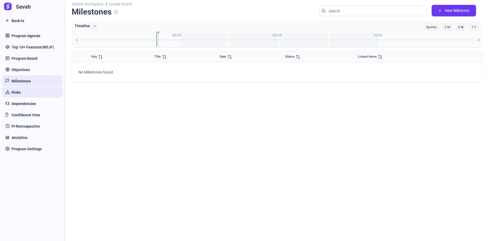
click at [20, 92] on span "Risks" at bounding box center [16, 93] width 9 height 6
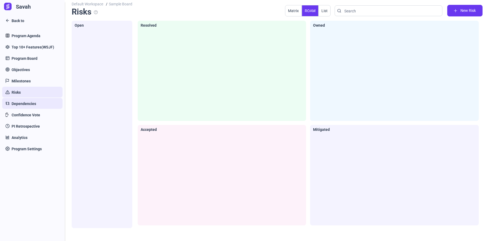
click at [20, 104] on span "Dependencies" at bounding box center [24, 104] width 25 height 6
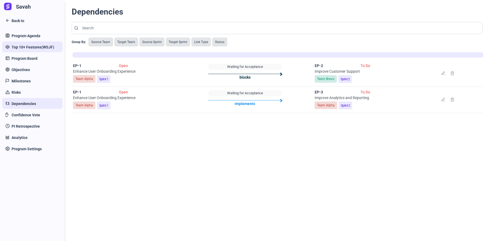
click at [23, 44] on span "Top 10+ Features(WSJF)" at bounding box center [33, 47] width 43 height 6
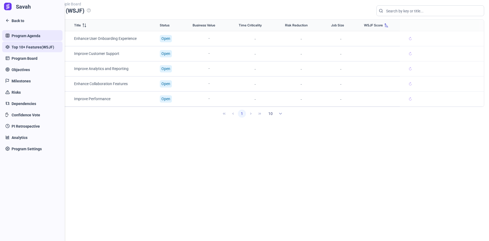
click at [22, 35] on span "Program Agenda" at bounding box center [26, 36] width 29 height 6
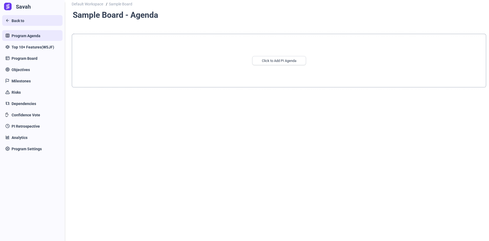
click at [17, 20] on span "Back to" at bounding box center [18, 21] width 13 height 6
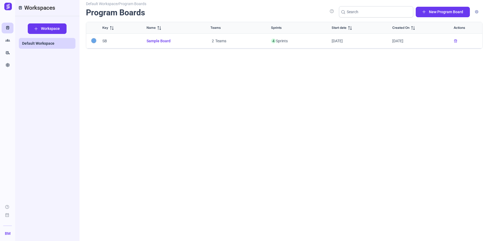
click at [161, 40] on span "Sample Board" at bounding box center [172, 41] width 51 height 6
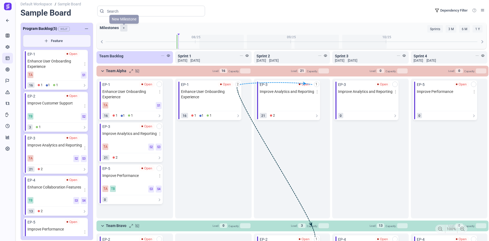
click at [123, 28] on label "+" at bounding box center [123, 28] width 7 height 7
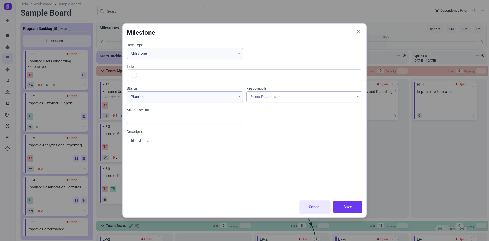
click at [315, 209] on span "Cancel" at bounding box center [315, 207] width 16 height 6
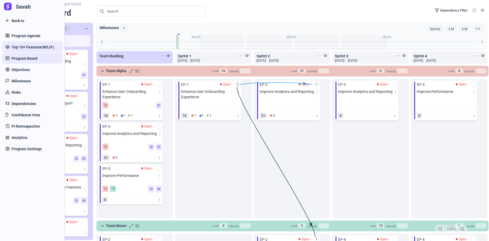
click at [21, 49] on span "Top 10+ Features(WSJF)" at bounding box center [33, 47] width 43 height 6
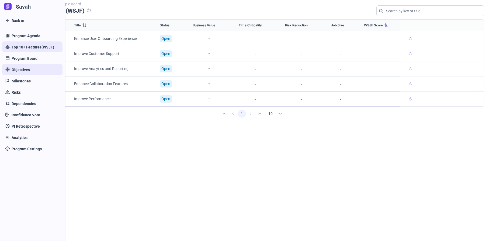
click at [18, 74] on link "Objectives" at bounding box center [32, 69] width 60 height 11
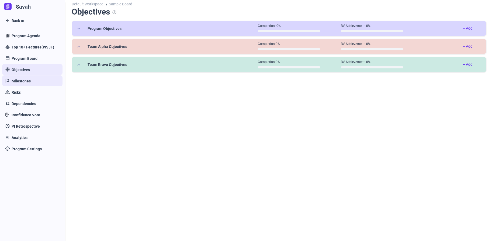
click at [20, 82] on span "Milestones" at bounding box center [21, 81] width 19 height 6
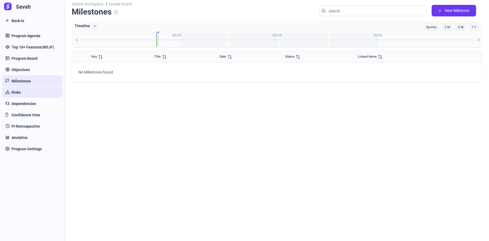
click at [21, 97] on link "Risks" at bounding box center [32, 92] width 60 height 11
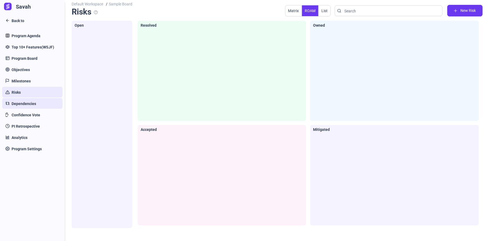
click at [22, 103] on span "Dependencies" at bounding box center [24, 104] width 25 height 6
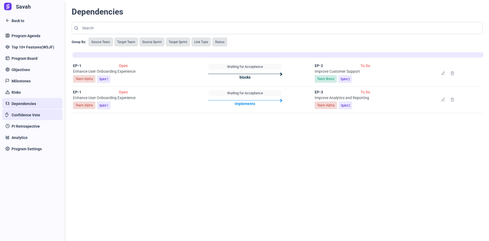
click at [22, 115] on span "Confidence Vote" at bounding box center [26, 115] width 29 height 6
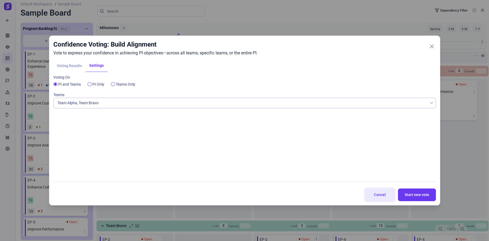
click at [379, 198] on button "Cancel" at bounding box center [380, 195] width 30 height 13
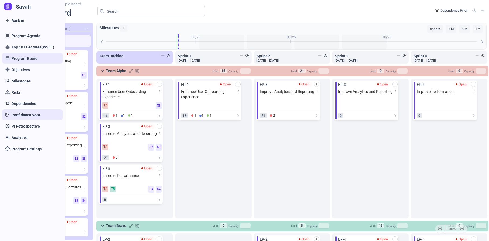
click at [11, 119] on link "Confidence Vote" at bounding box center [32, 114] width 60 height 11
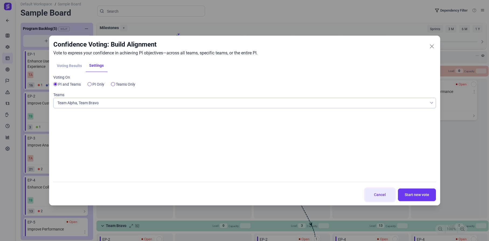
click at [375, 195] on span "Cancel" at bounding box center [380, 195] width 16 height 6
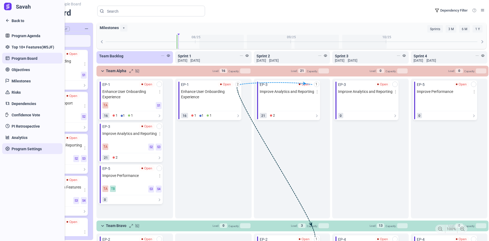
click at [24, 147] on span "Program Settings" at bounding box center [27, 149] width 30 height 6
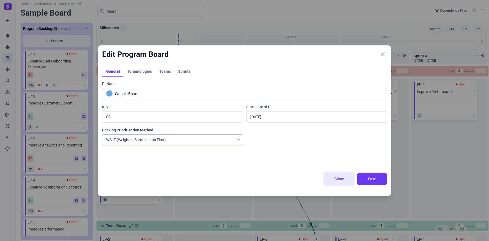
click at [334, 182] on button "Close" at bounding box center [339, 179] width 30 height 13
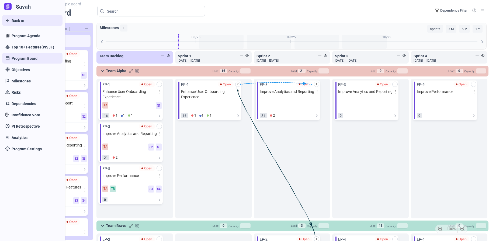
click at [10, 21] on link "Back to" at bounding box center [32, 20] width 60 height 11
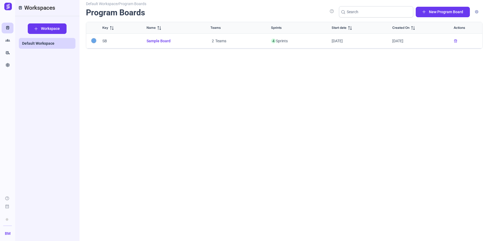
click at [190, 117] on div "Default Workspace / Program Boards Program Boards help New Program Board Key Na…" at bounding box center [284, 118] width 397 height 231
click at [8, 40] on icon "Groups" at bounding box center [7, 40] width 5 height 5
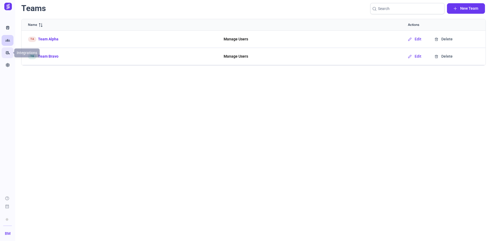
click at [8, 51] on icon "rv_hookup" at bounding box center [7, 52] width 5 height 5
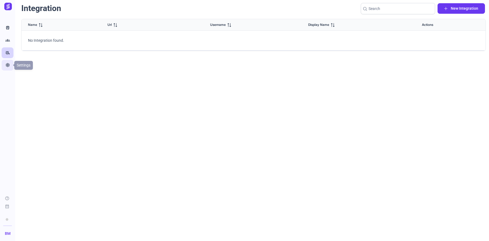
click at [9, 70] on link "Settings" at bounding box center [8, 65] width 12 height 11
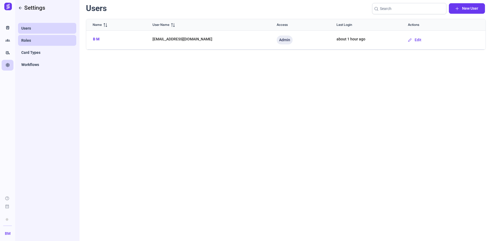
click at [38, 38] on link "Roles" at bounding box center [47, 40] width 58 height 11
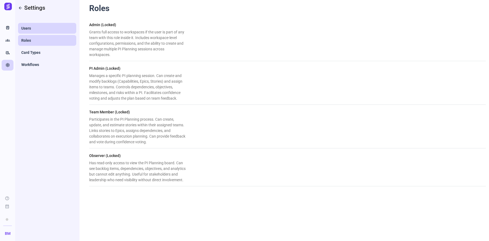
click at [23, 27] on span "Users" at bounding box center [26, 28] width 10 height 5
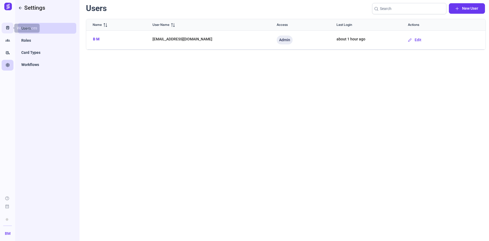
click at [10, 30] on link "Train" at bounding box center [8, 28] width 12 height 11
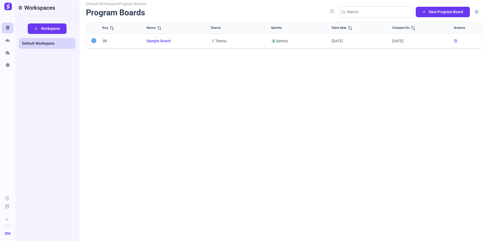
click at [157, 40] on span "Sample Board" at bounding box center [172, 41] width 51 height 6
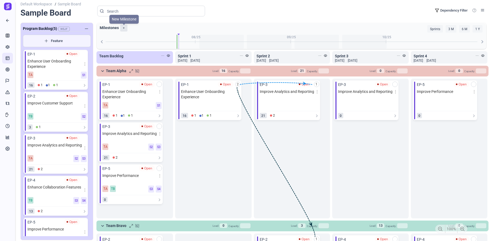
click at [124, 27] on label "+" at bounding box center [123, 28] width 7 height 7
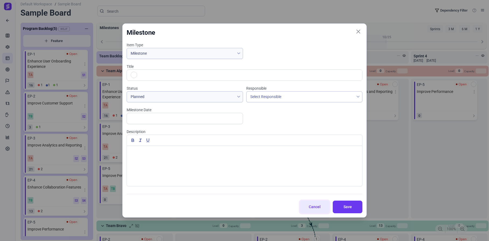
click at [316, 207] on span "Cancel" at bounding box center [315, 207] width 16 height 6
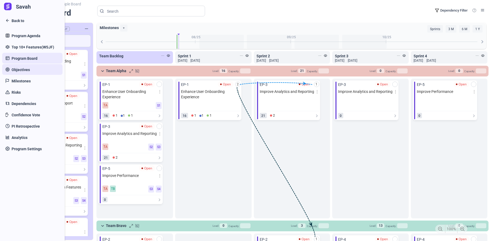
click at [8, 67] on link "Objectives" at bounding box center [32, 69] width 60 height 11
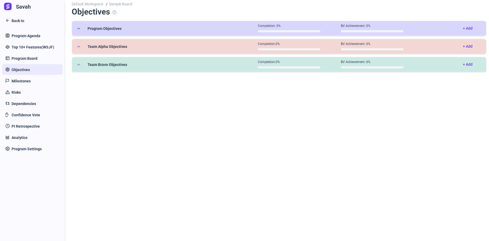
click at [135, 34] on button "Program Objectives Completion: 0% BV Achievement: 0% + Add" at bounding box center [279, 28] width 414 height 15
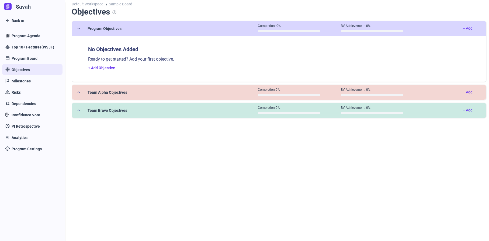
click at [135, 34] on button "Program Objectives Completion: 0% BV Achievement: 0% + Add" at bounding box center [279, 28] width 414 height 15
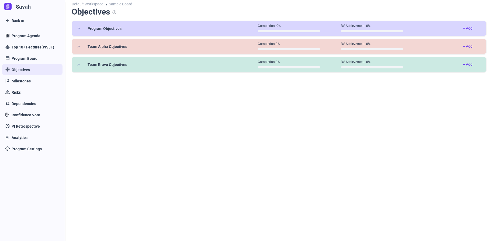
click at [134, 45] on button "Team Alpha Objectives Completion:0% BV Achievement: 0% + Add" at bounding box center [279, 46] width 414 height 15
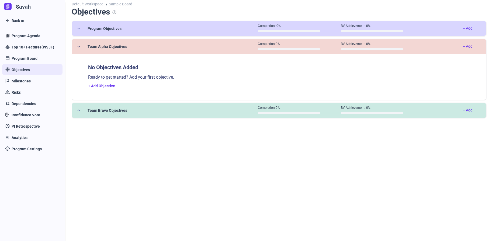
click at [134, 100] on div "Team Alpha Objectives Completion:0% BV Achievement: 0% + Add No Objectives Adde…" at bounding box center [279, 69] width 415 height 61
click at [132, 114] on button "Team Bravo Objectives Completion:0% BV Achievement: 0% + Add" at bounding box center [279, 110] width 414 height 15
click at [155, 31] on button "Program Objectives Completion: 0% BV Achievement: 0% + Add" at bounding box center [279, 28] width 414 height 15
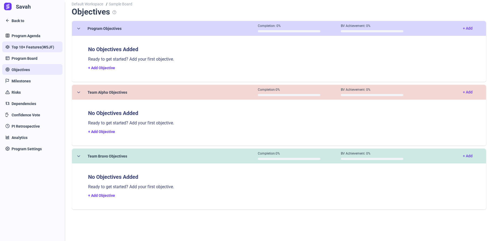
click at [24, 51] on link "Top 10+ Features(WSJF)" at bounding box center [32, 46] width 60 height 11
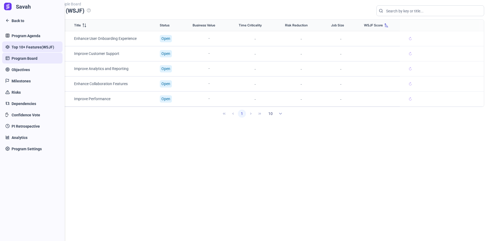
click at [29, 58] on span "Program Board" at bounding box center [25, 59] width 26 height 6
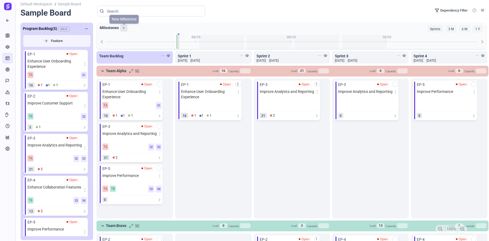
click at [123, 28] on label "+" at bounding box center [123, 28] width 7 height 7
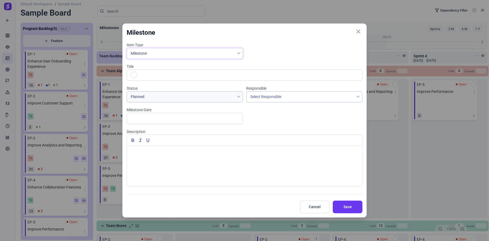
click at [214, 51] on span "Milestone" at bounding box center [181, 53] width 108 height 11
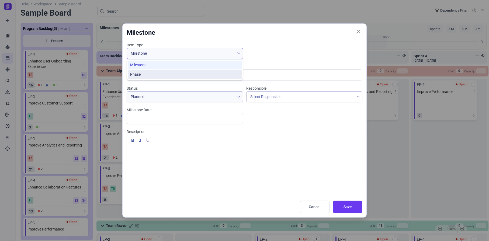
click at [210, 75] on li "Phase" at bounding box center [185, 74] width 114 height 9
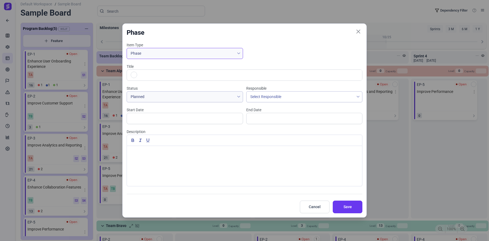
click at [210, 75] on input "Title" at bounding box center [251, 75] width 224 height 11
click at [130, 74] on span at bounding box center [133, 75] width 12 height 11
click at [132, 75] on link at bounding box center [134, 75] width 6 height 6
click at [153, 99] on div at bounding box center [157, 102] width 41 height 28
click at [162, 99] on div at bounding box center [164, 100] width 5 height 5
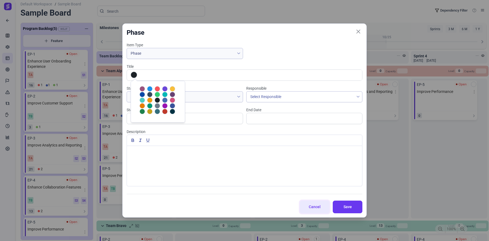
click at [317, 207] on span "Cancel" at bounding box center [315, 207] width 16 height 6
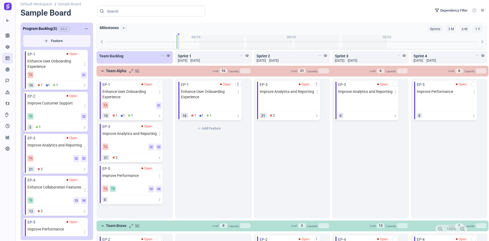
click at [248, 143] on div "2 add EP-1 Open Enhance User Onboarding Experience 16 1 1 1 Add Feature" at bounding box center [213, 149] width 77 height 140
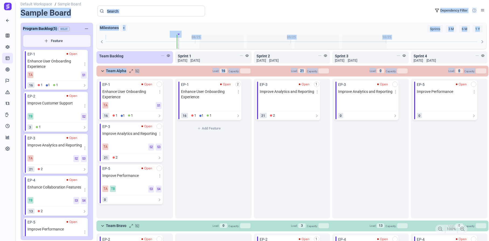
drag, startPoint x: 21, startPoint y: 13, endPoint x: 231, endPoint y: 180, distance: 268.6
click at [231, 0] on div "Default Workspace / Sample Board Sample Board help Dependency Filter Program Ba…" at bounding box center [254, 0] width 468 height 0
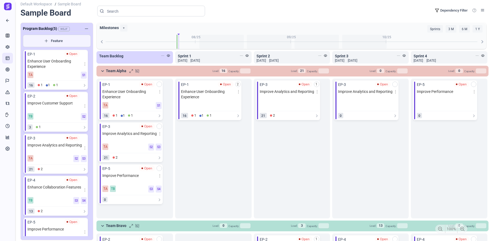
click at [288, 5] on div "Default Workspace / Sample Board Sample Board help Dependency Filter" at bounding box center [254, 11] width 468 height 23
click at [203, 58] on div "Sprint 1 26 Aug 2025 09 Sep 2025" at bounding box center [211, 56] width 67 height 6
click at [220, 53] on div "Sprint 1 26 Aug 2025 09 Sep 2025" at bounding box center [211, 56] width 67 height 6
click at [299, 55] on div "Sprint 2 [DATE] [DATE]" at bounding box center [289, 56] width 67 height 6
click at [357, 60] on span "[DATE]" at bounding box center [352, 60] width 9 height 5
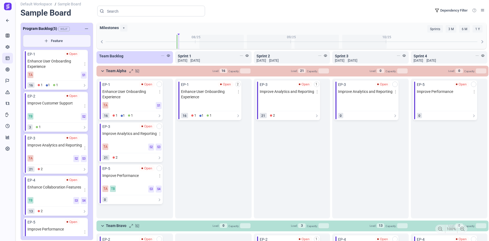
click at [423, 60] on span "[DATE]" at bounding box center [418, 60] width 9 height 5
click at [54, 128] on div "3 1" at bounding box center [57, 127] width 60 height 8
click at [51, 155] on div "TA S2 S3" at bounding box center [56, 158] width 59 height 9
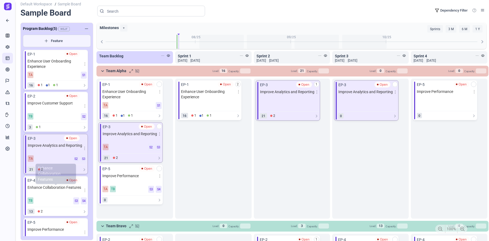
click at [53, 190] on span "Enhance Collaboration Features" at bounding box center [55, 190] width 56 height 10
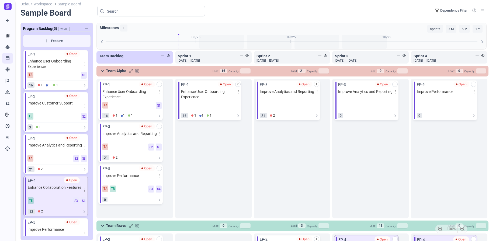
scroll to position [23, 0]
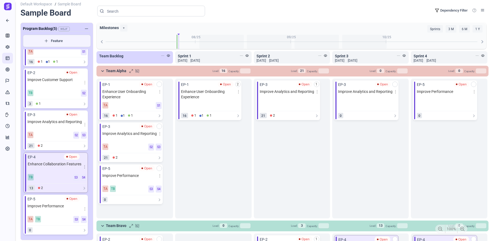
click at [52, 208] on span "Improve Performance" at bounding box center [55, 208] width 56 height 10
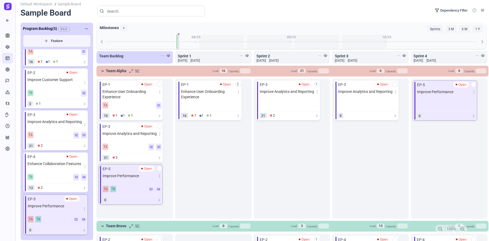
scroll to position [0, 0]
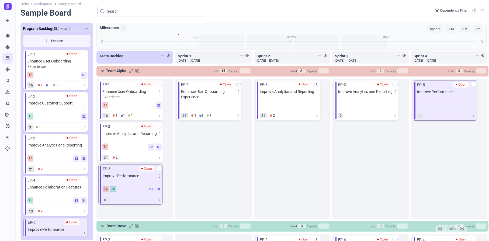
click at [46, 55] on div "EP-1 Open Enhance User Onboarding Experience TA S1" at bounding box center [57, 65] width 60 height 29
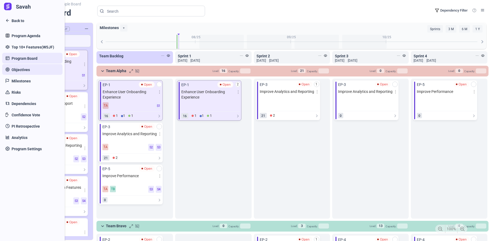
click at [14, 69] on span "Objectives" at bounding box center [21, 70] width 18 height 6
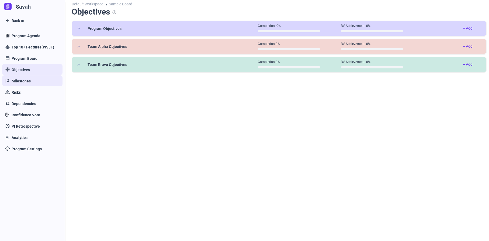
click at [20, 82] on span "Milestones" at bounding box center [21, 81] width 19 height 6
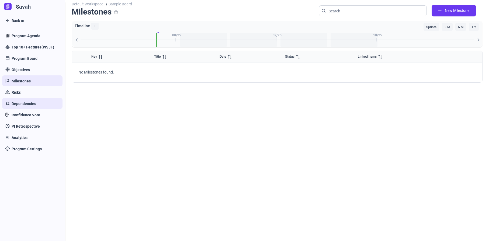
click at [23, 102] on span "Dependencies" at bounding box center [24, 104] width 25 height 6
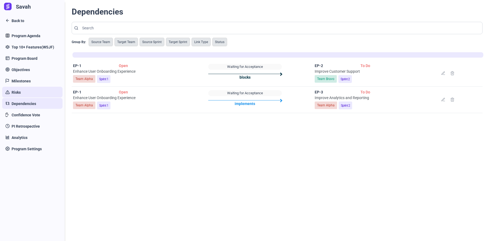
click at [17, 91] on span "Risks" at bounding box center [16, 93] width 9 height 6
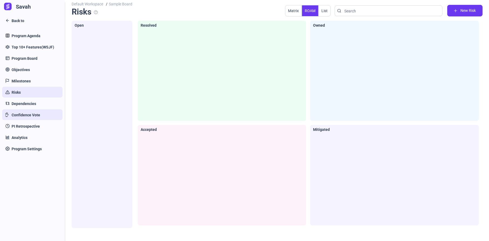
click at [21, 118] on span "Confidence Vote" at bounding box center [26, 115] width 29 height 6
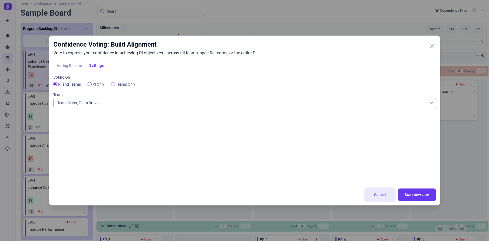
click at [385, 200] on button "Cancel" at bounding box center [380, 195] width 30 height 13
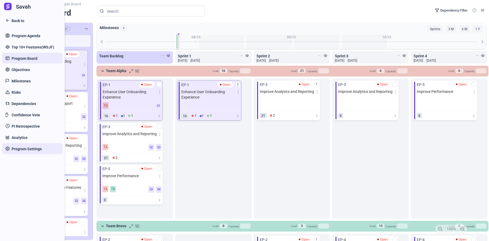
click at [25, 144] on link "Program Settings" at bounding box center [32, 148] width 60 height 11
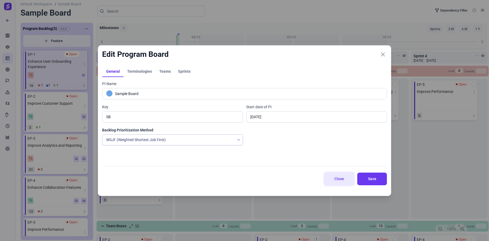
click at [346, 182] on button "Close" at bounding box center [339, 179] width 30 height 13
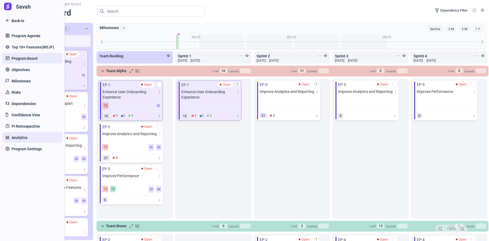
click at [18, 136] on span "Analytics" at bounding box center [20, 138] width 16 height 6
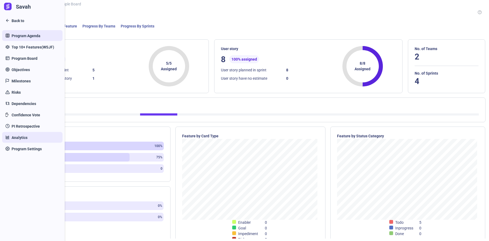
click at [23, 37] on span "Program Agenda" at bounding box center [26, 36] width 29 height 6
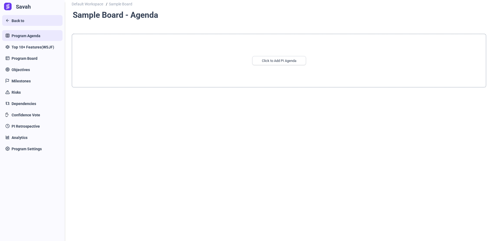
click at [10, 20] on link "Back to" at bounding box center [32, 20] width 60 height 11
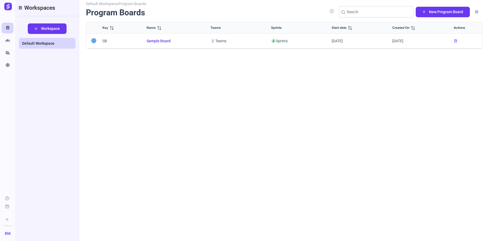
click at [153, 41] on span "Sample Board" at bounding box center [172, 41] width 51 height 6
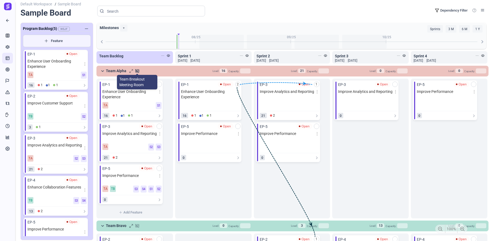
click at [137, 71] on span "hangout_video_off" at bounding box center [137, 70] width 5 height 5
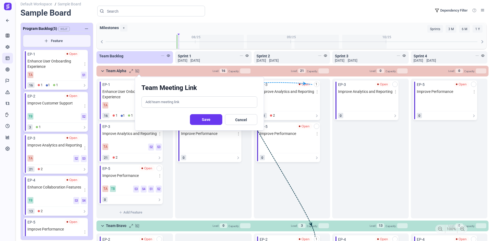
click at [243, 122] on link "Cancel" at bounding box center [241, 119] width 32 height 11
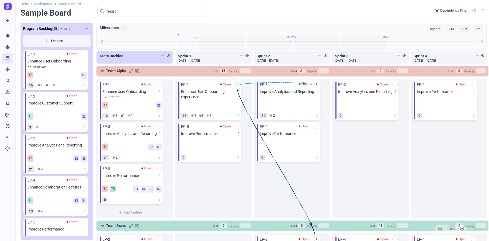
click at [200, 58] on span "[DATE]" at bounding box center [194, 60] width 9 height 5
click at [190, 55] on span "Sprint 1" at bounding box center [184, 56] width 13 height 4
click at [182, 55] on span "Sprint 1" at bounding box center [184, 56] width 13 height 4
click at [266, 60] on span "[DATE]" at bounding box center [260, 60] width 9 height 5
click at [279, 56] on div "Sprint 2 [DATE] [DATE]" at bounding box center [289, 56] width 67 height 6
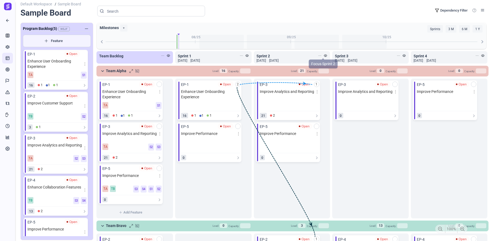
click at [324, 56] on icon at bounding box center [325, 55] width 3 height 3
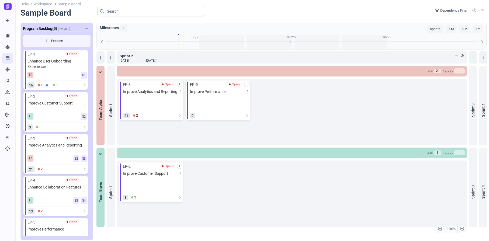
click at [112, 58] on icon at bounding box center [110, 57] width 3 height 3
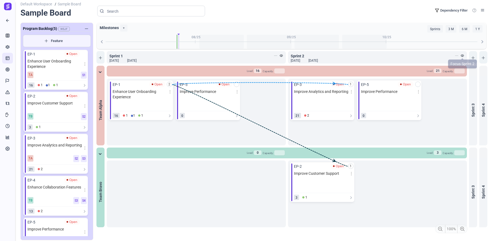
click at [462, 54] on icon at bounding box center [462, 55] width 3 height 3
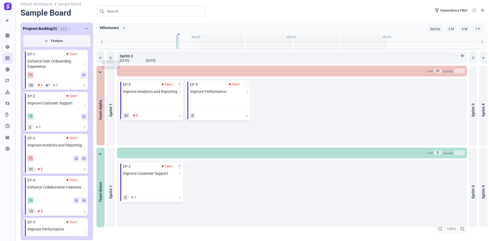
click at [112, 59] on icon at bounding box center [110, 57] width 3 height 3
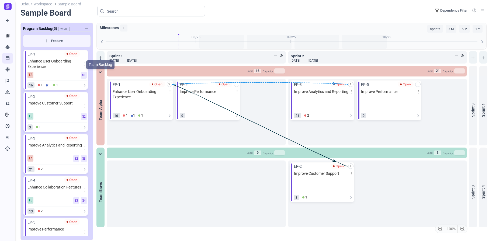
click at [102, 57] on icon at bounding box center [100, 57] width 3 height 3
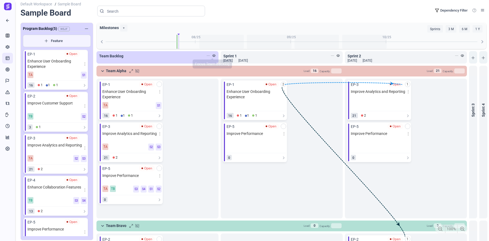
click at [212, 56] on icon at bounding box center [213, 55] width 3 height 3
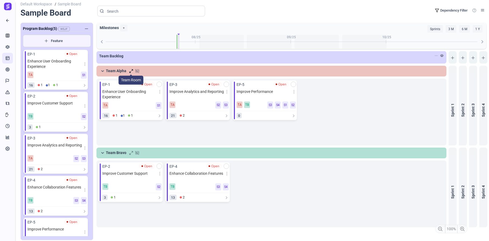
click at [132, 71] on span at bounding box center [131, 71] width 4 height 4
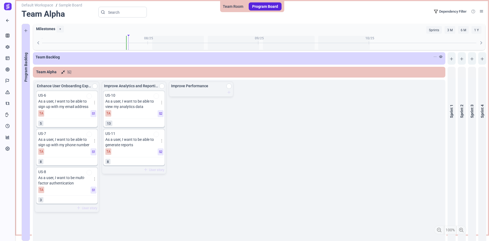
click at [24, 31] on div "Program Backlog" at bounding box center [26, 132] width 8 height 217
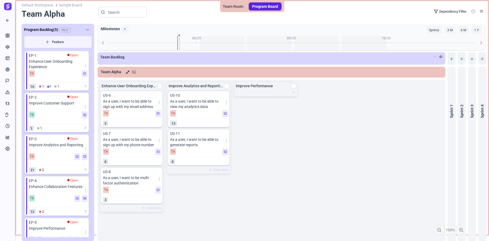
click at [162, 56] on div "Team Backlog" at bounding box center [269, 57] width 338 height 6
click at [275, 9] on link "Program Board" at bounding box center [265, 6] width 33 height 8
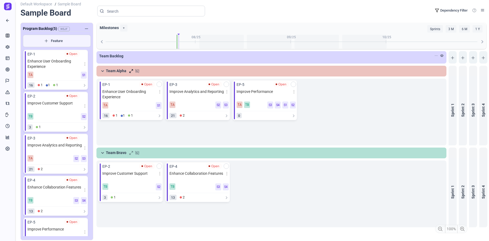
click at [452, 57] on icon at bounding box center [452, 57] width 3 height 3
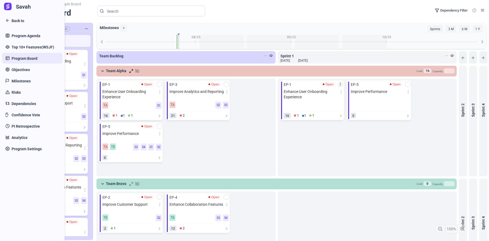
click at [36, 55] on link "Program Board" at bounding box center [32, 58] width 60 height 11
click at [23, 74] on link "Objectives" at bounding box center [32, 69] width 60 height 11
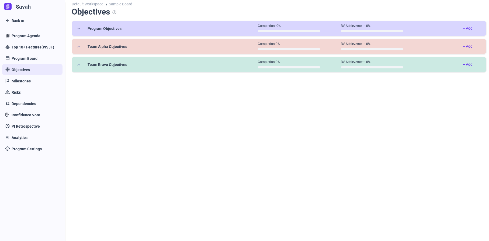
click at [76, 30] on button "Program Objectives Completion: 0% BV Achievement: 0% + Add" at bounding box center [279, 28] width 414 height 15
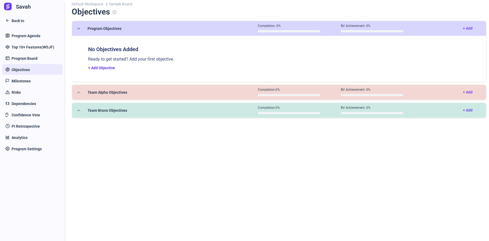
click at [76, 30] on button "Program Objectives Completion: 0% BV Achievement: 0% + Add" at bounding box center [279, 28] width 414 height 15
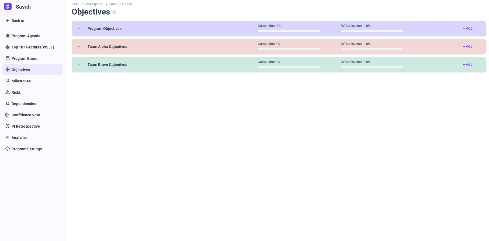
click at [78, 44] on span "Team Alpha Objectives" at bounding box center [102, 46] width 50 height 5
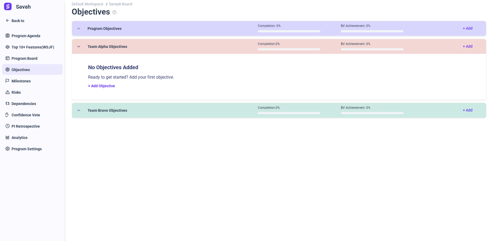
click at [78, 44] on span "Team Alpha Objectives" at bounding box center [102, 46] width 50 height 5
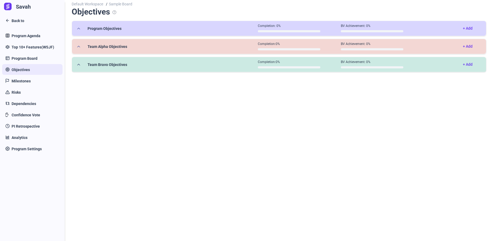
click at [81, 61] on button "Team Bravo Objectives Completion:0% BV Achievement: 0% + Add" at bounding box center [279, 64] width 414 height 15
click at [81, 46] on span "Team Alpha Objectives" at bounding box center [102, 46] width 50 height 5
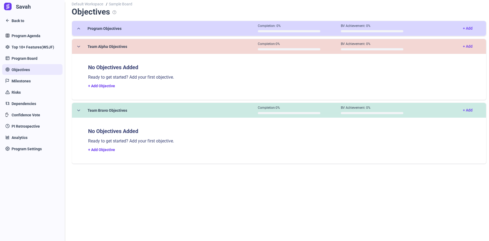
click at [80, 30] on span "Program Objectives" at bounding box center [99, 28] width 45 height 5
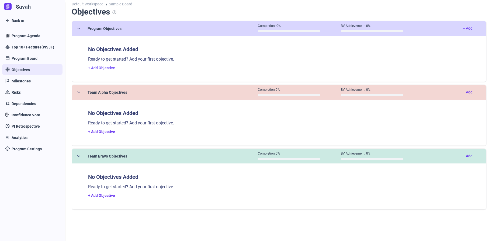
click at [104, 68] on link "+ Add Objective" at bounding box center [101, 68] width 27 height 4
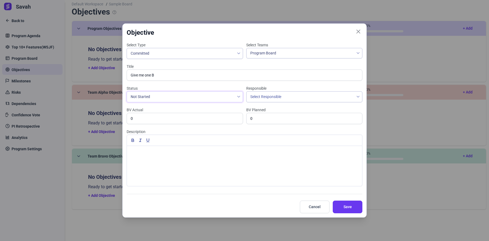
type input "Give me one"
type input "Release 1.0"
click at [228, 100] on span "Not Started" at bounding box center [181, 97] width 108 height 11
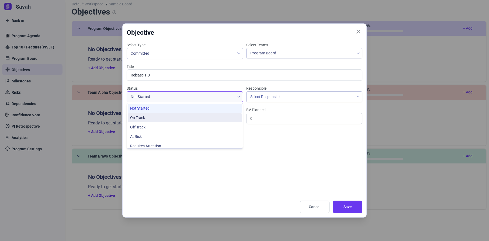
click at [210, 120] on li "On Track" at bounding box center [185, 117] width 114 height 9
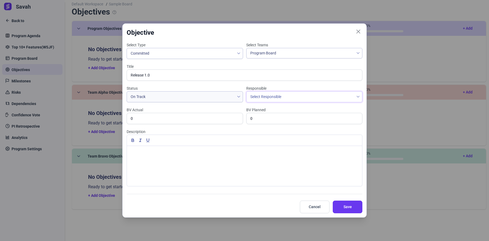
click at [294, 99] on span "Select Responsible" at bounding box center [300, 97] width 108 height 11
click at [279, 106] on li "BM B M" at bounding box center [304, 109] width 114 height 10
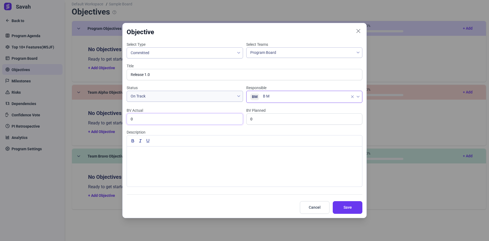
click at [198, 120] on input "0" at bounding box center [185, 118] width 116 height 11
type input "1"
click at [312, 119] on input "0" at bounding box center [304, 118] width 116 height 11
type input "1"
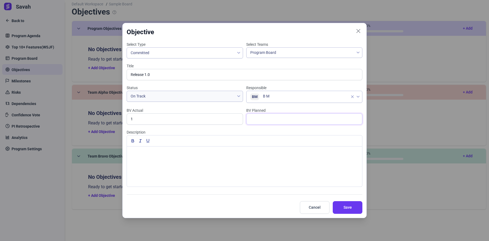
type input "2"
click at [252, 170] on div at bounding box center [244, 167] width 235 height 40
click at [350, 208] on span "Save" at bounding box center [347, 208] width 16 height 6
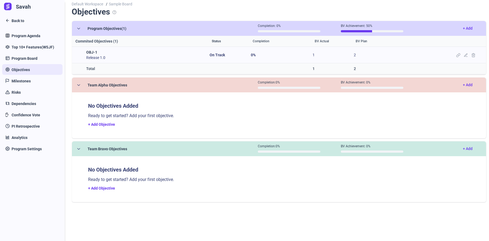
click at [94, 54] on label "OBJ-1" at bounding box center [143, 52] width 115 height 5
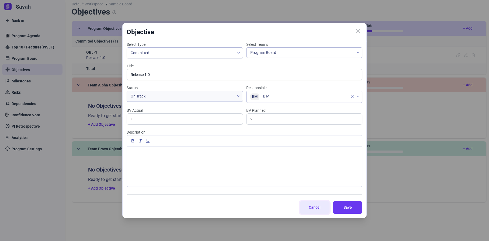
click at [310, 208] on span "Cancel" at bounding box center [315, 208] width 16 height 6
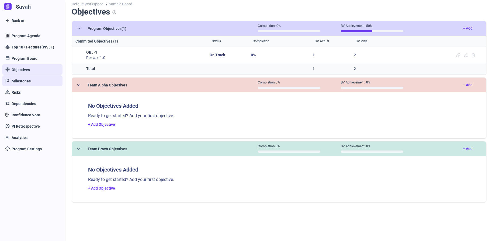
click at [29, 78] on span "Milestones" at bounding box center [21, 81] width 19 height 6
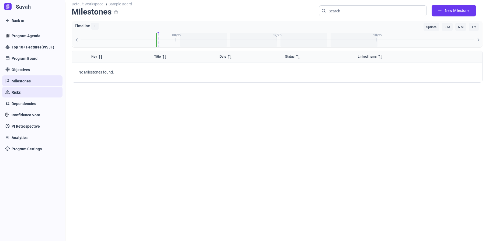
click at [26, 92] on link "Risks" at bounding box center [32, 92] width 60 height 11
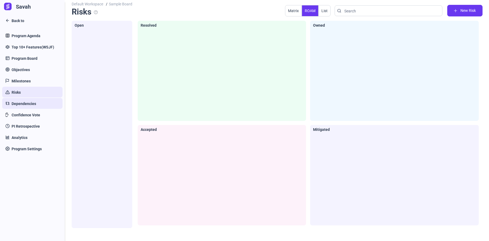
click at [28, 108] on link "Dependencies" at bounding box center [32, 103] width 60 height 11
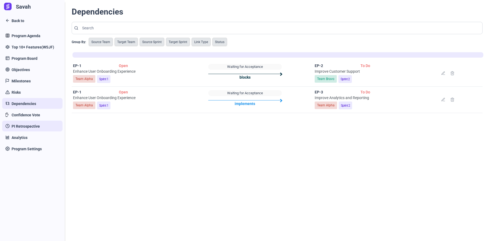
click at [32, 121] on link "PI Retrospective" at bounding box center [32, 126] width 60 height 11
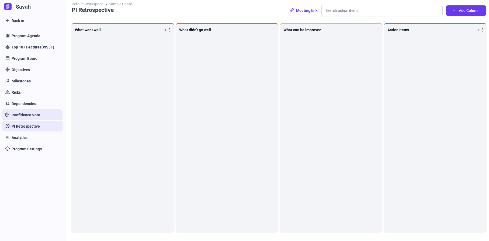
click at [27, 116] on span "Confidence Vote" at bounding box center [26, 115] width 29 height 6
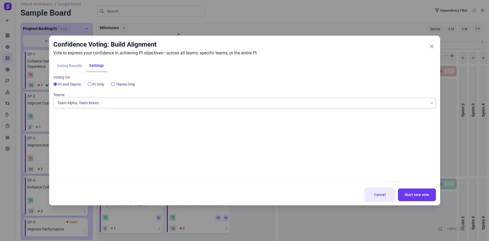
click at [389, 194] on button "Cancel" at bounding box center [380, 195] width 30 height 13
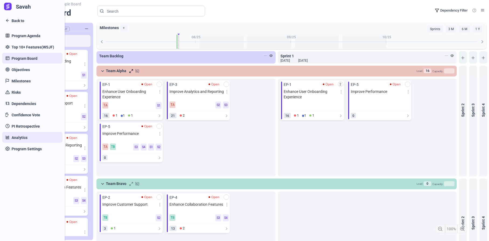
click at [19, 136] on span "Analytics" at bounding box center [20, 138] width 16 height 6
